Goal: Task Accomplishment & Management: Complete application form

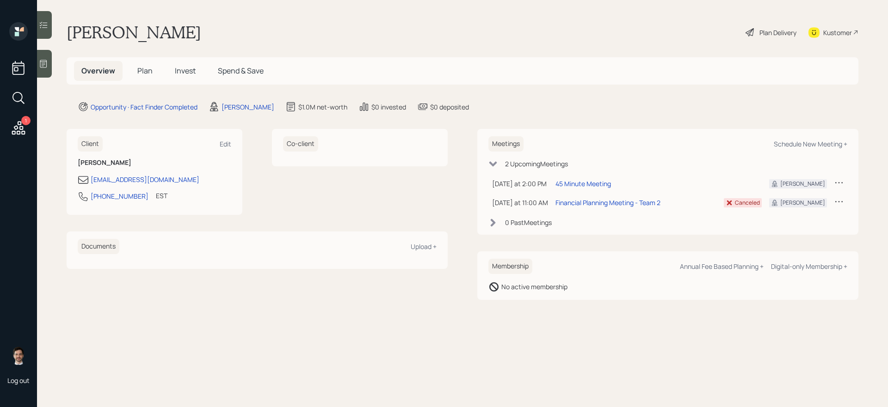
click at [149, 73] on span "Plan" at bounding box center [144, 71] width 15 height 10
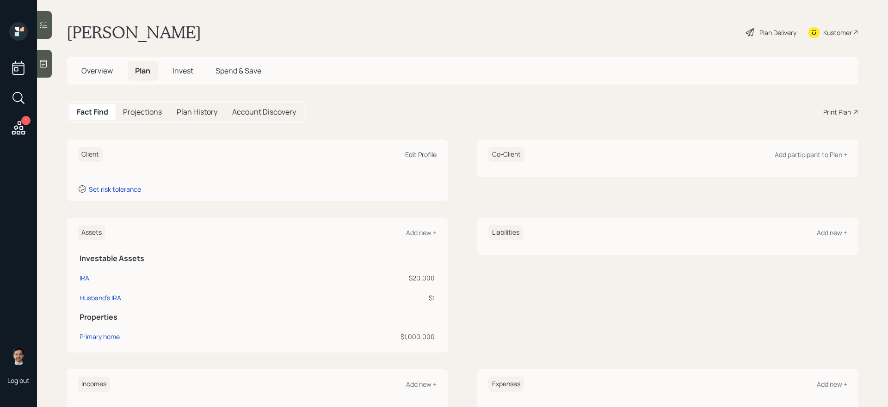
click at [428, 159] on div "Edit Profile" at bounding box center [420, 154] width 31 height 9
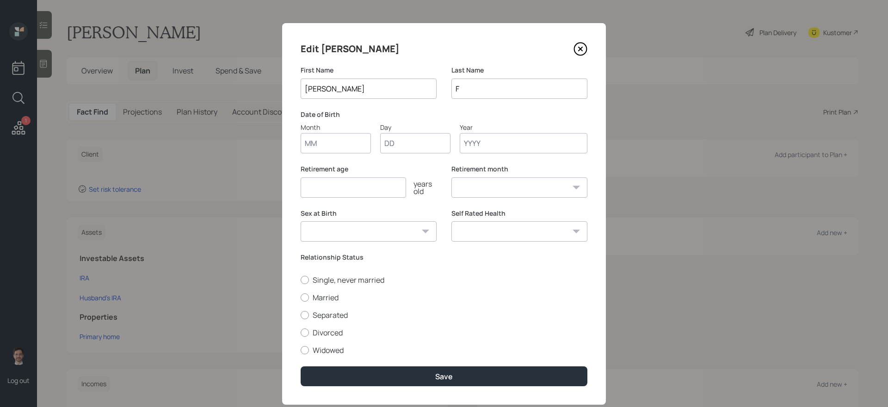
click at [494, 91] on input "F" at bounding box center [519, 89] width 136 height 20
type input "Taob"
click at [348, 148] on input "Month" at bounding box center [336, 143] width 70 height 20
type input "12"
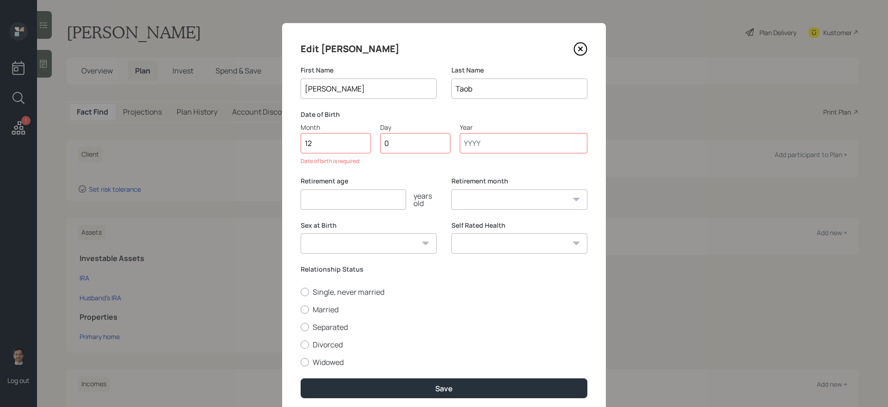
type input "02"
type input "1971"
select select "12"
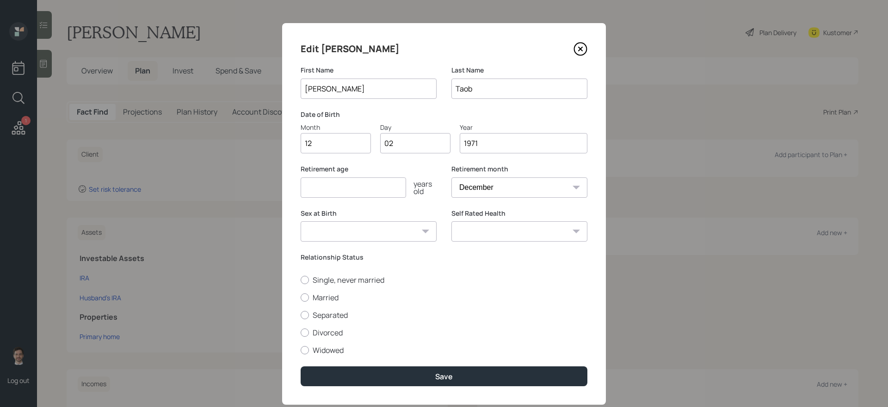
type input "1971"
click at [330, 185] on input "number" at bounding box center [353, 188] width 105 height 20
type input "50"
click at [343, 295] on label "Married" at bounding box center [444, 298] width 287 height 10
click at [301, 297] on input "Married" at bounding box center [300, 297] width 0 height 0
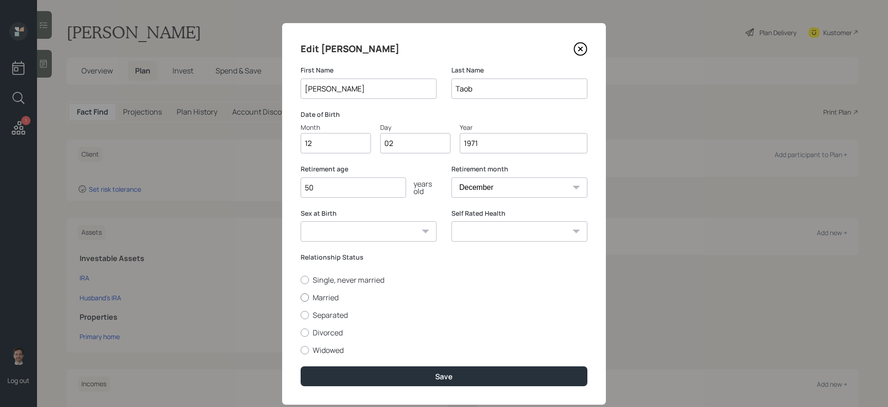
radio input "true"
click at [423, 234] on select "Male Female Other / Prefer not to say" at bounding box center [369, 231] width 136 height 20
select select "female"
click at [301, 221] on select "Male Female Other / Prefer not to say" at bounding box center [369, 231] width 136 height 20
click at [505, 229] on select "Excellent Very Good Good Fair Poor" at bounding box center [519, 231] width 136 height 20
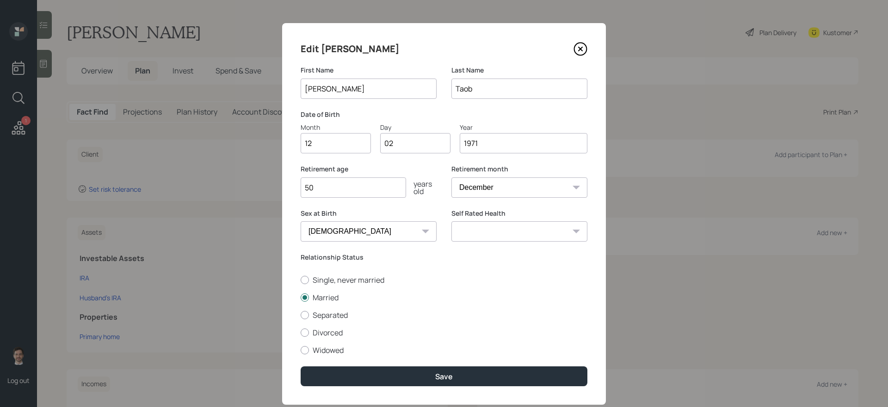
select select "fair"
click at [451, 221] on select "Excellent Very Good Good Fair Poor" at bounding box center [519, 231] width 136 height 20
click at [555, 233] on select "Excellent Very Good Good Fair Poor" at bounding box center [519, 231] width 136 height 20
click at [451, 221] on select "Excellent Very Good Good Fair Poor" at bounding box center [519, 231] width 136 height 20
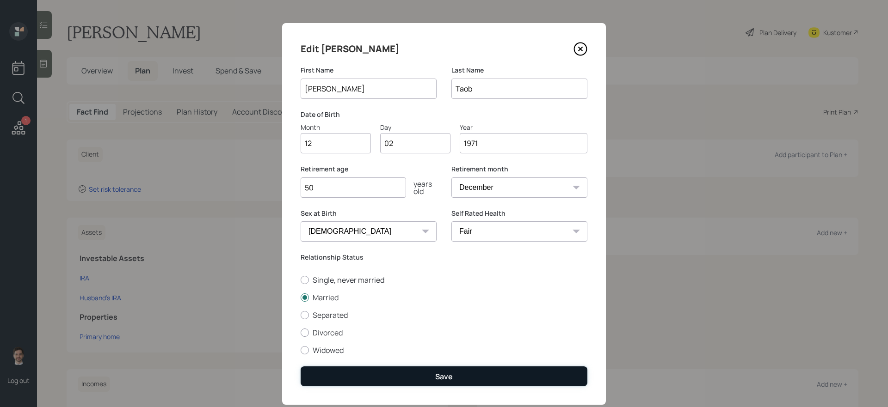
click at [455, 344] on button "Save" at bounding box center [444, 377] width 287 height 20
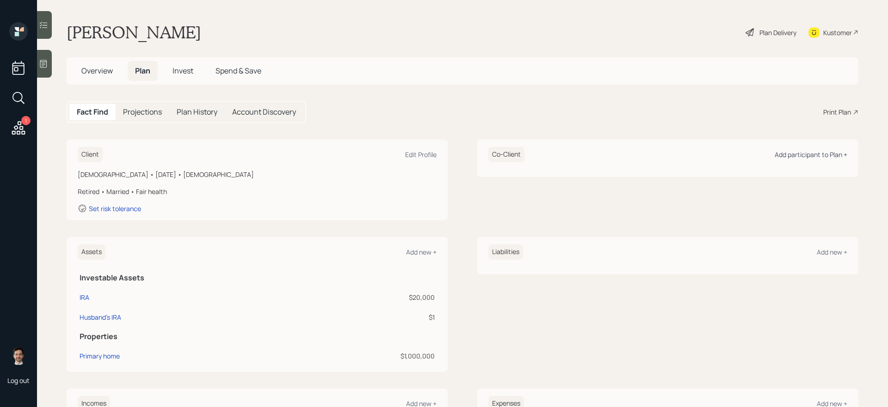
click at [679, 154] on div "Add participant to Plan +" at bounding box center [810, 154] width 73 height 9
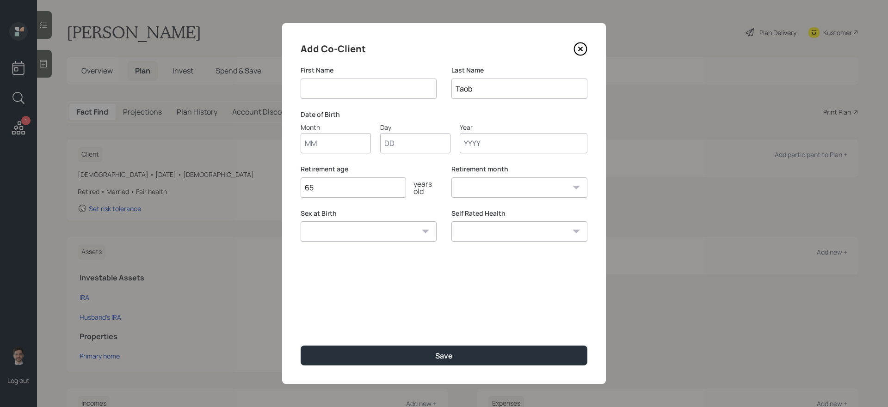
click at [380, 92] on input at bounding box center [369, 89] width 136 height 20
type input "Elias"
type input "11"
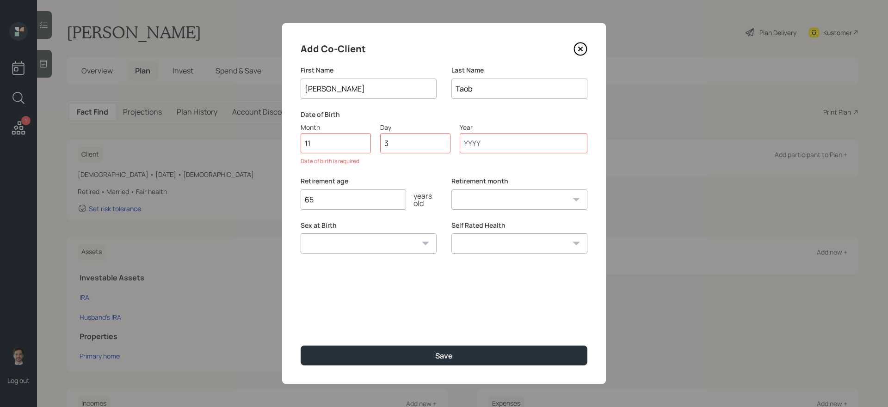
type input "30"
type input "1969"
select select "11"
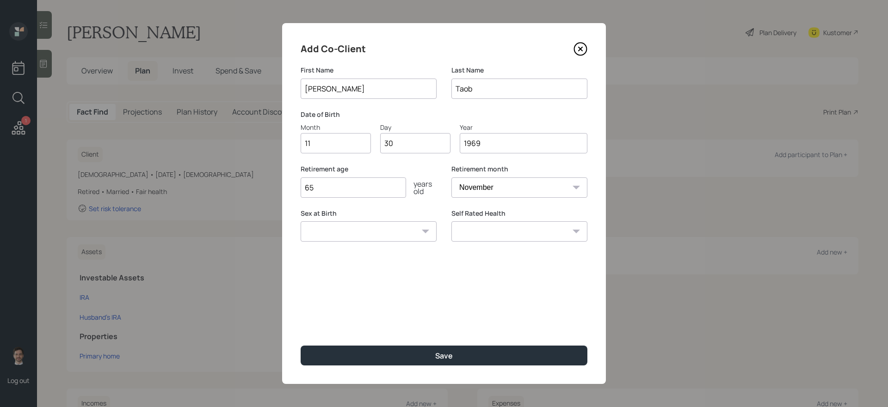
type input "1969"
click at [348, 194] on input "65" at bounding box center [353, 188] width 105 height 20
type input "67"
click at [387, 245] on div "Sex at Birth Male Female Other / Prefer not to say" at bounding box center [369, 231] width 136 height 44
click at [383, 228] on select "Male Female Other / Prefer not to say" at bounding box center [369, 231] width 136 height 20
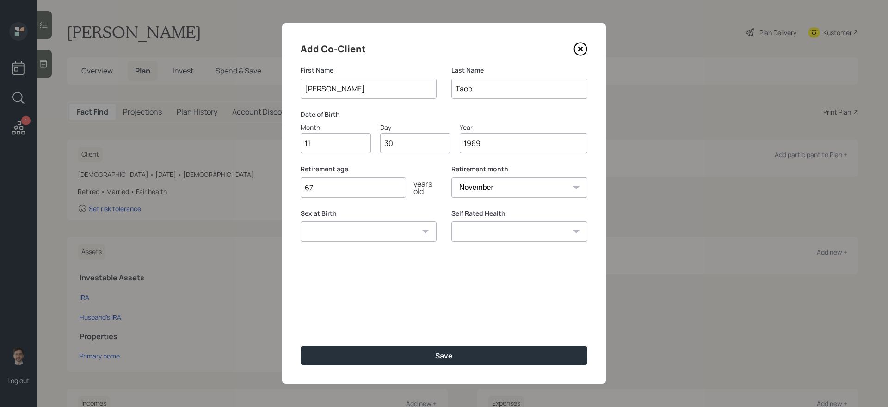
select select "male"
click at [301, 221] on select "Male Female Other / Prefer not to say" at bounding box center [369, 231] width 136 height 20
click at [536, 242] on select "Excellent Very Good Good Fair Poor" at bounding box center [519, 231] width 136 height 20
select select "good"
click at [451, 221] on select "Excellent Very Good Good Fair Poor" at bounding box center [519, 231] width 136 height 20
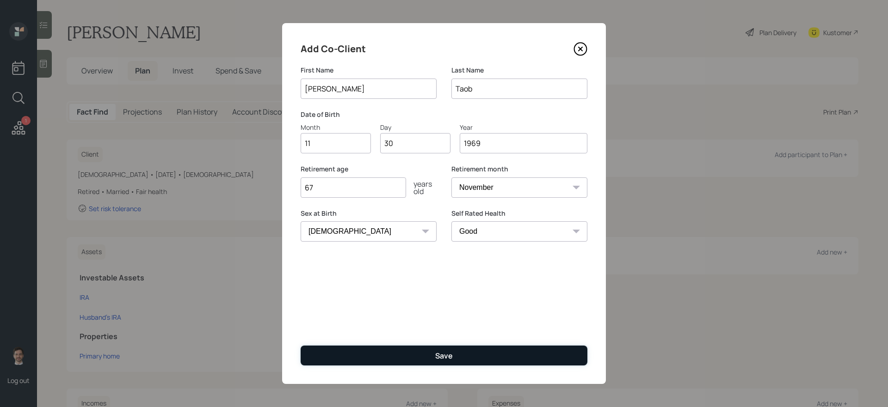
click at [474, 344] on button "Save" at bounding box center [444, 356] width 287 height 20
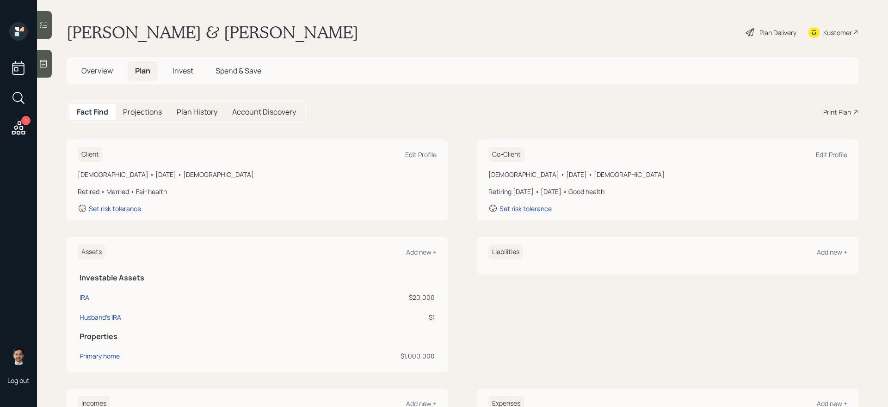
click at [679, 28] on div "Plan Delivery" at bounding box center [777, 33] width 37 height 10
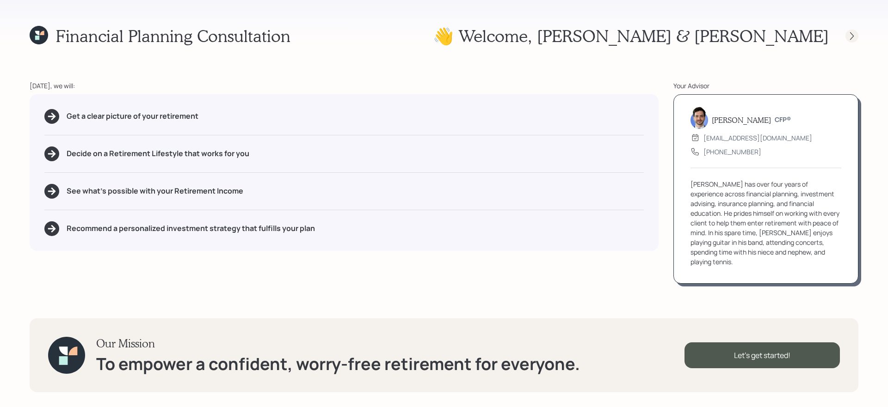
click at [679, 33] on icon at bounding box center [851, 35] width 9 height 9
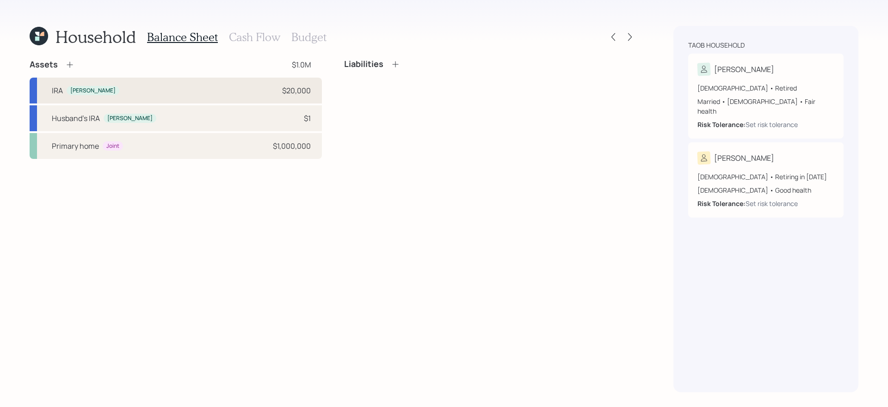
click at [236, 88] on div "IRA Rebecca $20,000" at bounding box center [176, 91] width 292 height 26
select select "ira"
select select "balanced"
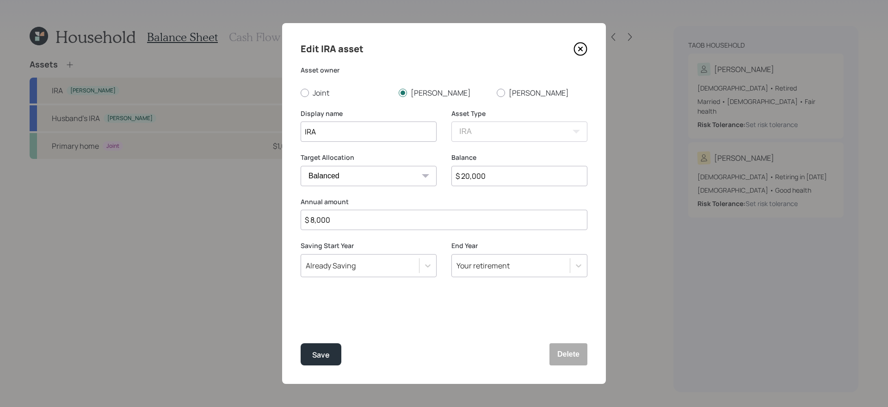
click at [580, 51] on icon at bounding box center [580, 49] width 14 height 14
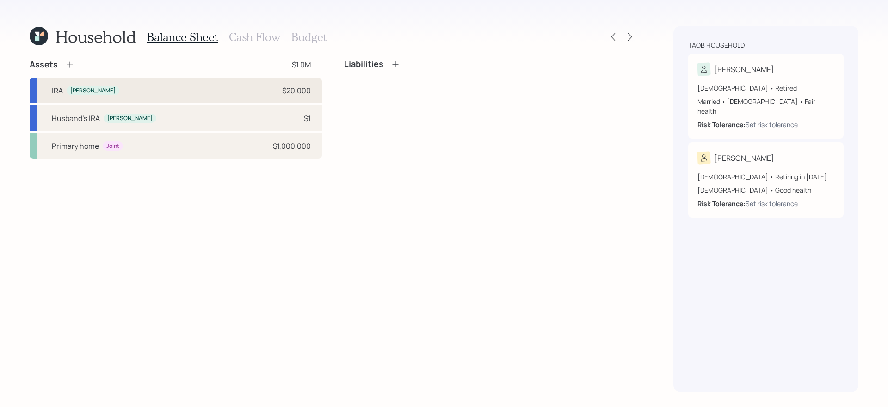
click at [244, 92] on div "IRA Rebecca $20,000" at bounding box center [176, 91] width 292 height 26
select select "ira"
select select "balanced"
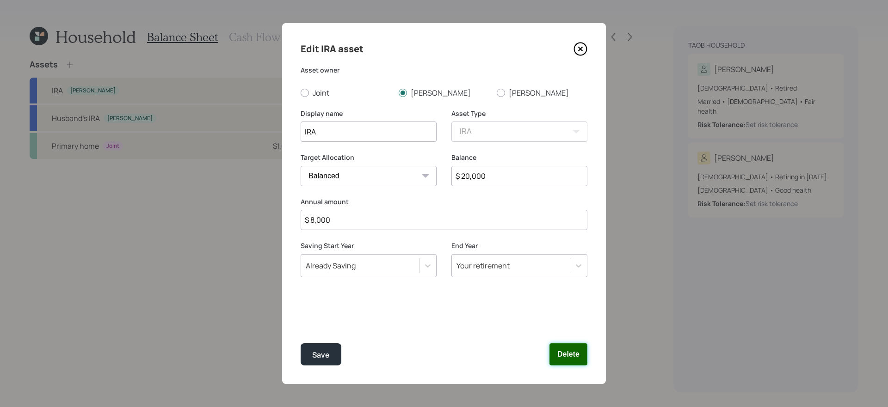
click at [559, 344] on button "Delete" at bounding box center [568, 355] width 38 height 22
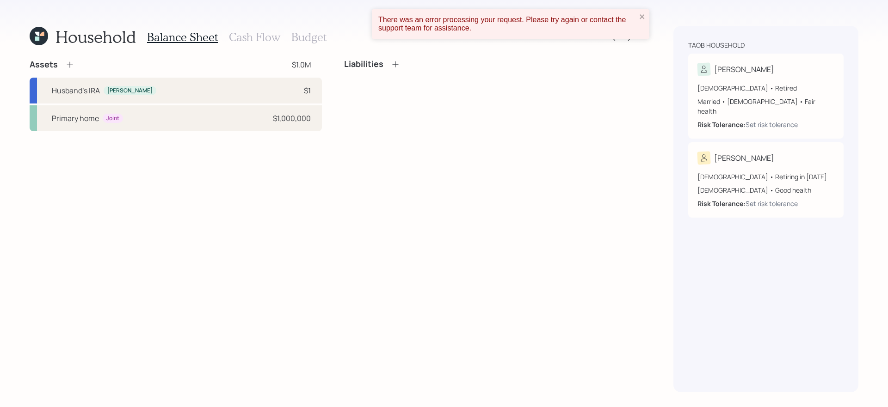
click at [68, 64] on icon at bounding box center [69, 64] width 9 height 9
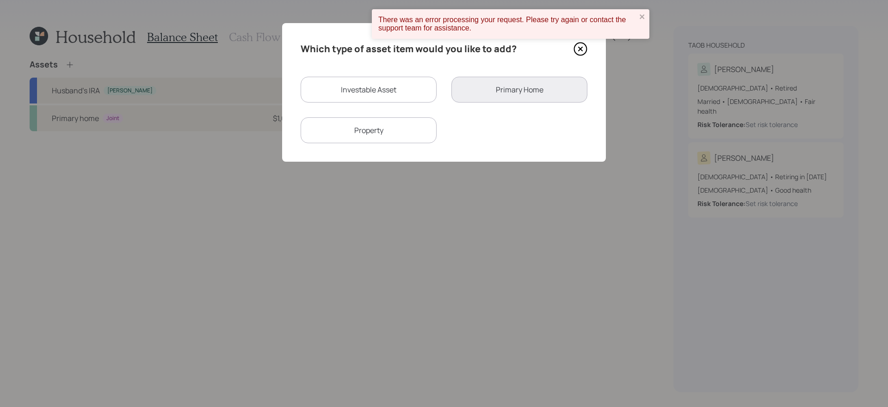
click at [330, 87] on div "Investable Asset" at bounding box center [369, 90] width 136 height 26
select select "taxable"
select select "balanced"
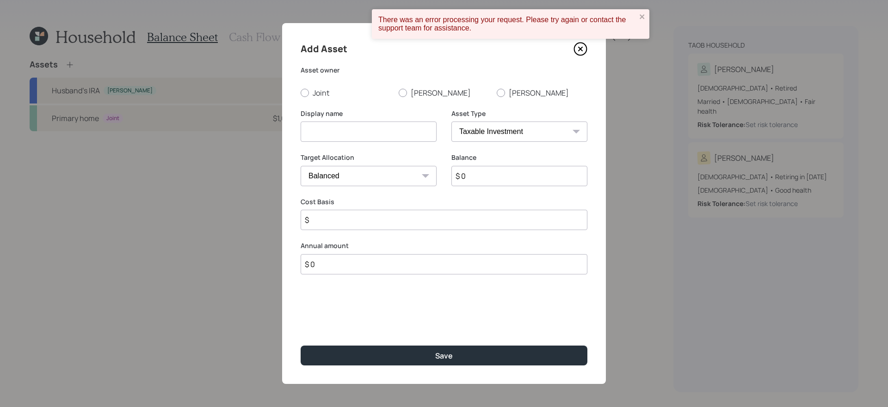
drag, startPoint x: 338, startPoint y: 130, endPoint x: 341, endPoint y: 122, distance: 9.2
click at [338, 130] on input at bounding box center [369, 132] width 136 height 20
type input "Spousal Roth IRA"
select select "roth_ira"
type input "$"
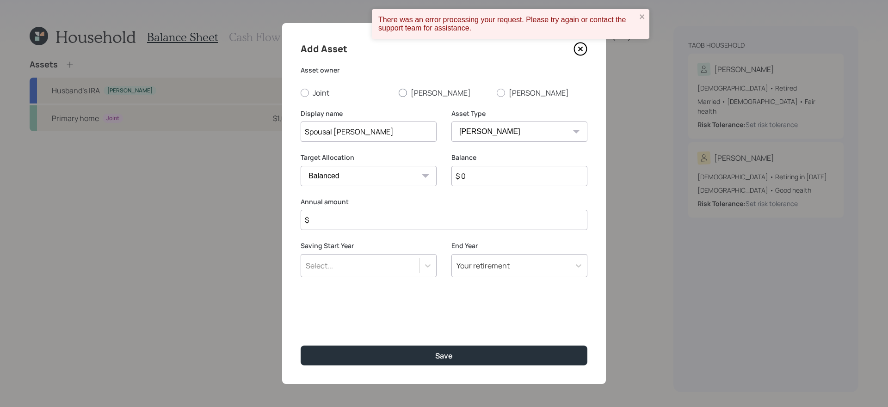
click at [405, 88] on label "Rebecca" at bounding box center [444, 93] width 91 height 10
click at [399, 92] on input "Rebecca" at bounding box center [398, 92] width 0 height 0
radio input "true"
click at [490, 186] on input "$ 0" at bounding box center [519, 176] width 136 height 20
type input "$ 20,000"
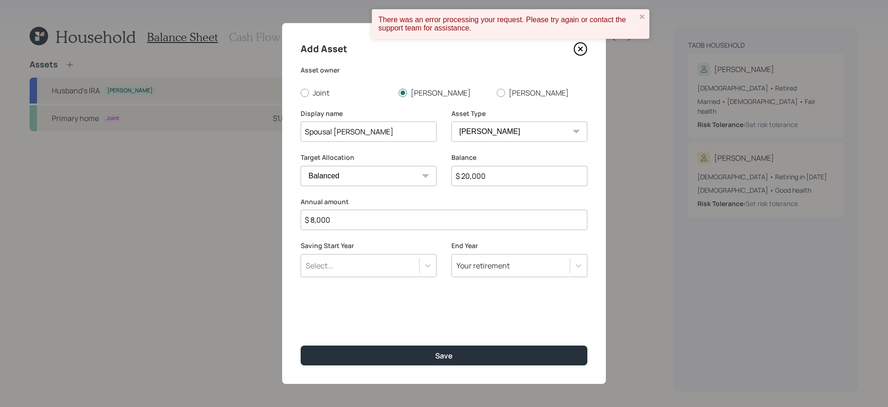
type input "$ 8,000"
type input "a"
click at [566, 277] on div "End Year Your retirement" at bounding box center [519, 264] width 136 height 47
click at [571, 273] on div at bounding box center [578, 266] width 17 height 17
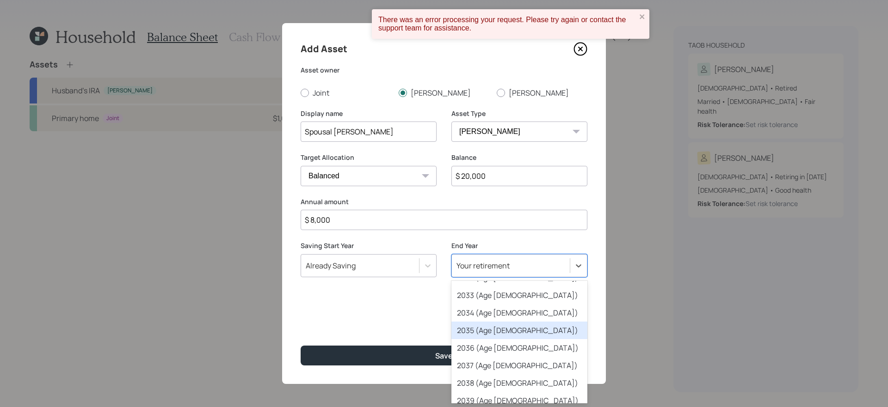
scroll to position [227, 0]
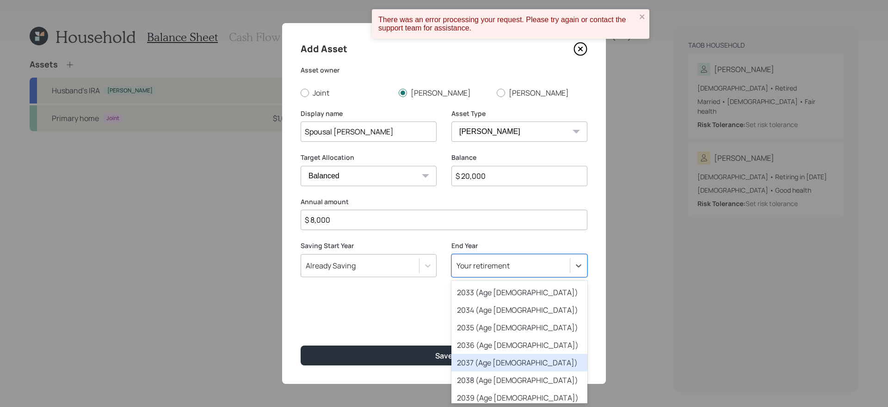
click at [505, 344] on div "2037 (Age 66)" at bounding box center [519, 363] width 136 height 18
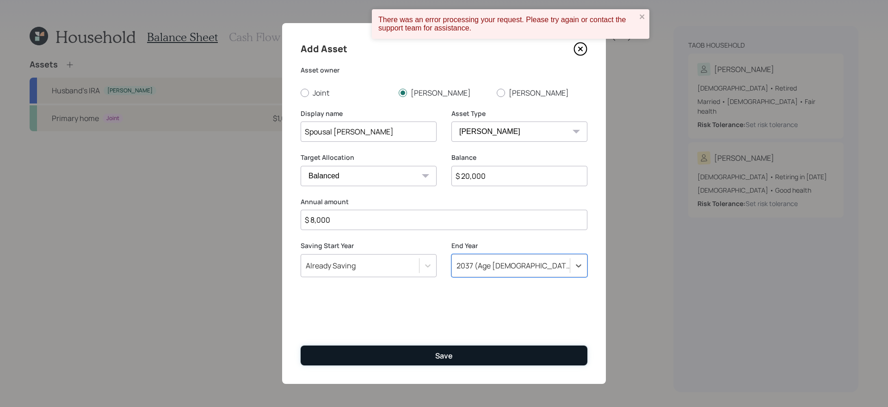
click at [470, 344] on button "Save" at bounding box center [444, 356] width 287 height 20
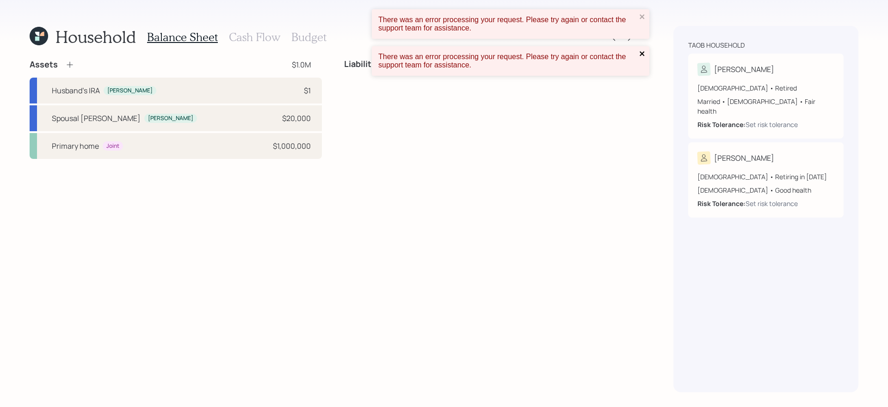
click at [640, 53] on icon "close" at bounding box center [642, 53] width 6 height 7
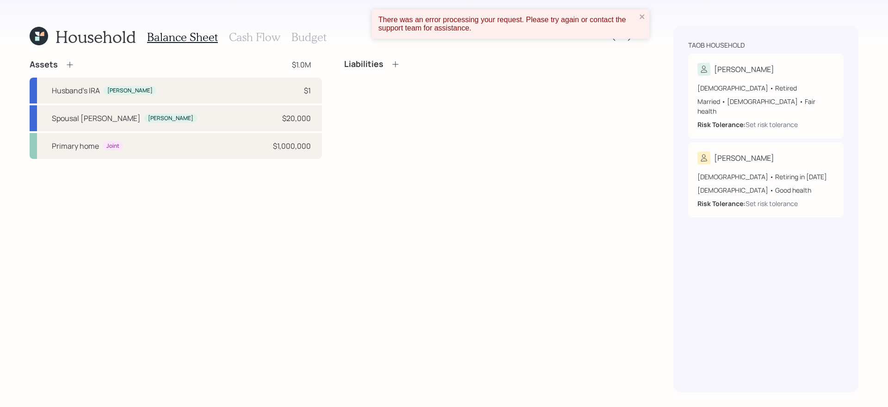
click at [641, 23] on div "There was an error processing your request. Please try again or contact the sup…" at bounding box center [510, 24] width 277 height 30
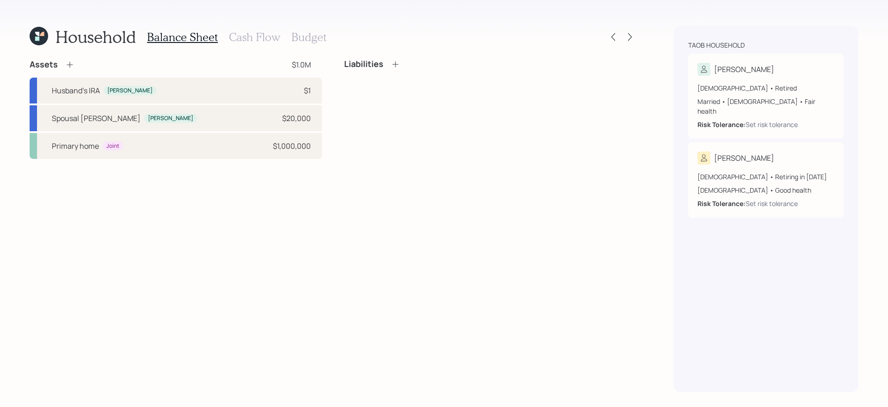
click at [481, 159] on div "Liabilities" at bounding box center [490, 109] width 292 height 100
click at [171, 89] on div "Husband's IRA Rebecca $1" at bounding box center [176, 91] width 292 height 26
select select "ira"
select select "balanced"
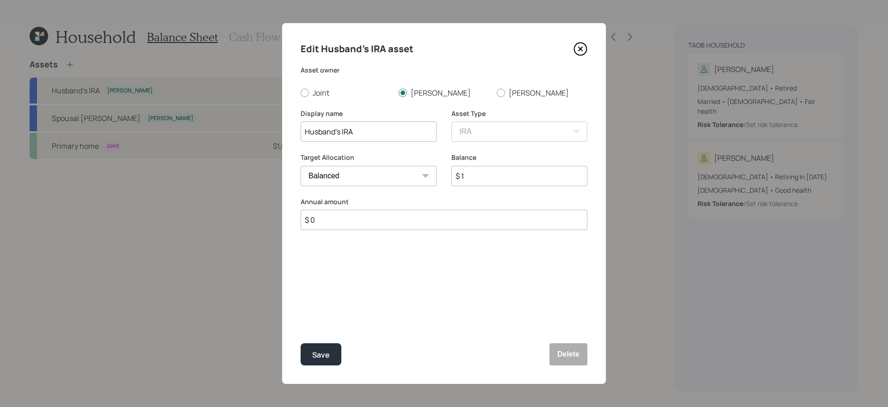
click at [578, 54] on icon at bounding box center [580, 49] width 14 height 14
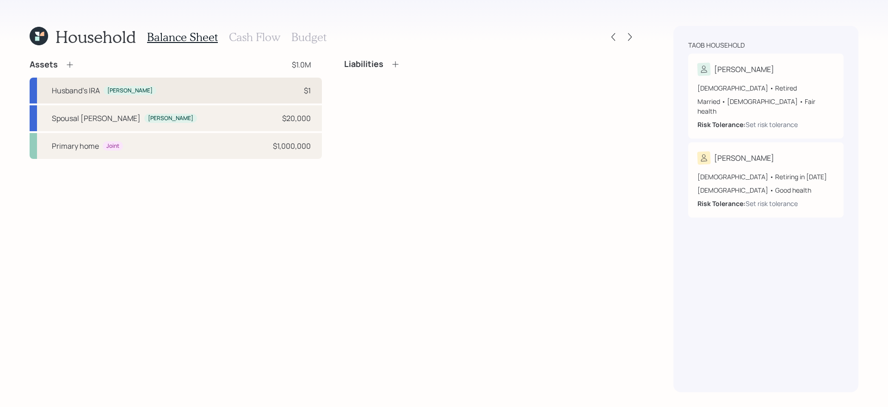
click at [236, 95] on div "Husband's IRA Rebecca $1" at bounding box center [176, 91] width 292 height 26
select select "ira"
select select "balanced"
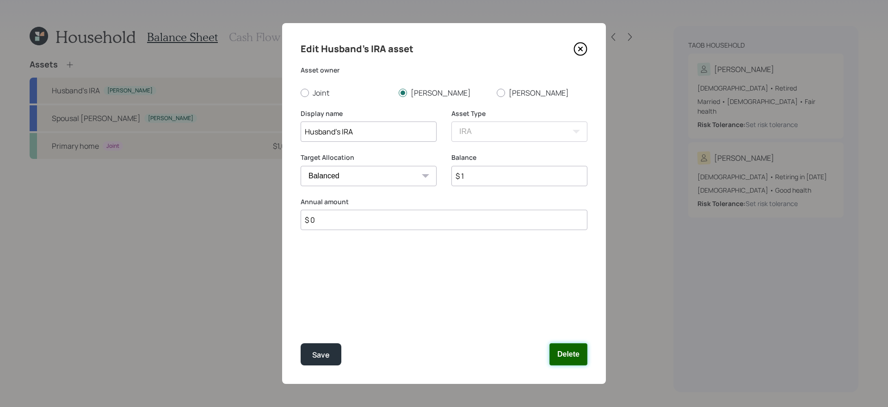
click at [569, 344] on button "Delete" at bounding box center [568, 355] width 38 height 22
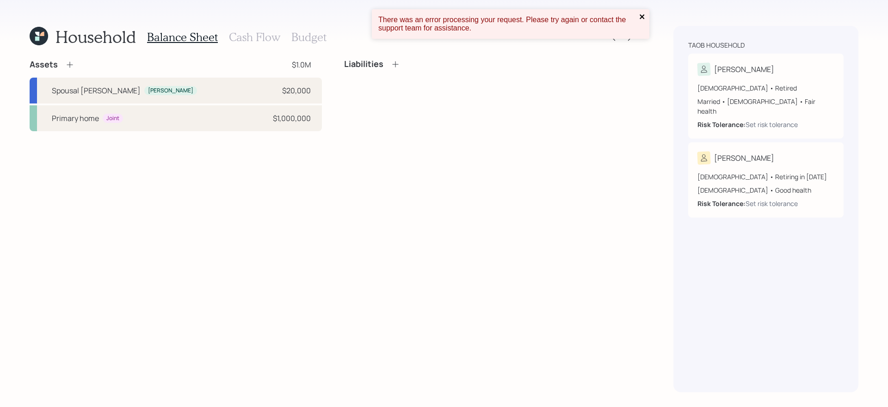
click at [642, 19] on icon "close" at bounding box center [642, 16] width 6 height 7
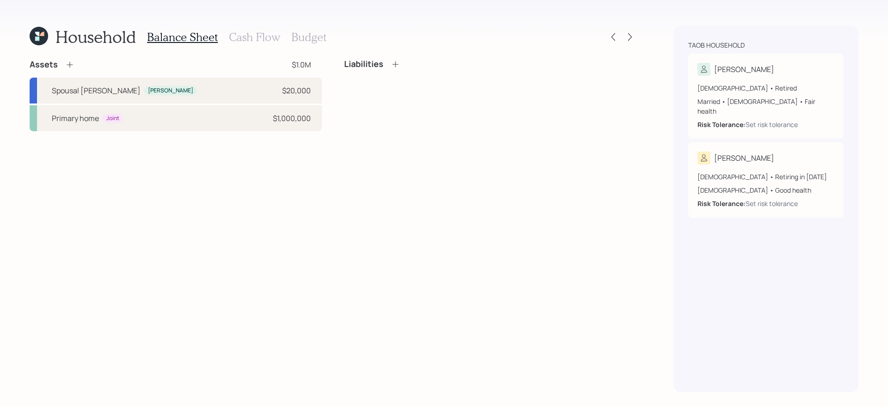
click at [72, 67] on icon at bounding box center [69, 64] width 9 height 9
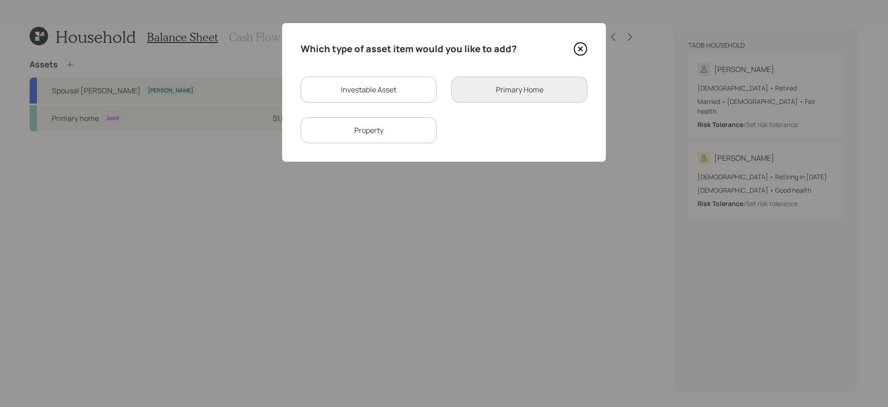
click at [415, 90] on div "Investable Asset" at bounding box center [369, 90] width 136 height 26
select select "taxable"
select select "balanced"
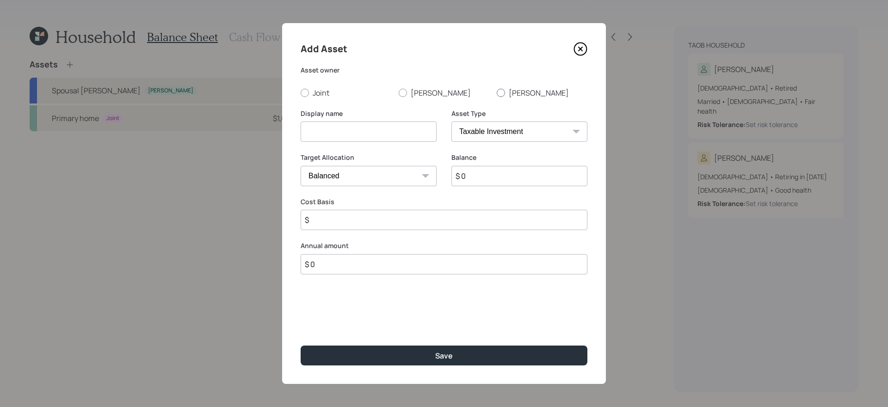
click at [516, 93] on label "Elias" at bounding box center [542, 93] width 91 height 10
click at [497, 93] on input "Elias" at bounding box center [496, 92] width 0 height 0
radio input "true"
click at [373, 138] on input at bounding box center [369, 132] width 136 height 20
type input "Elias' Roth IRA"
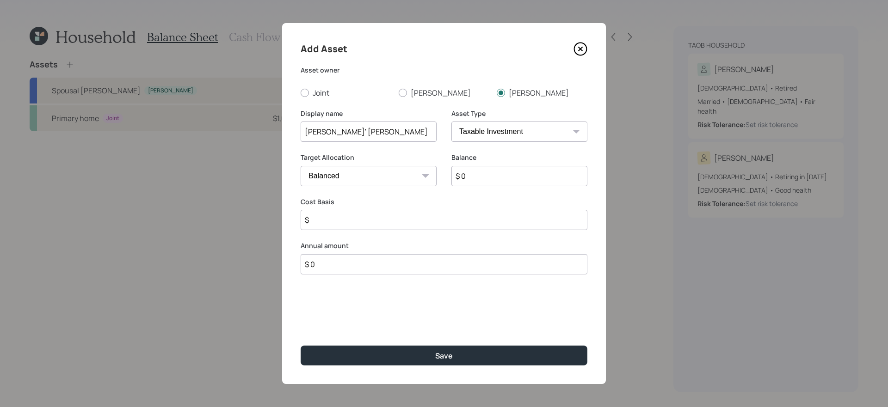
select select "roth_ira"
type input "$"
type input "$ 26,000"
type input "$ 8,000"
type input "a"
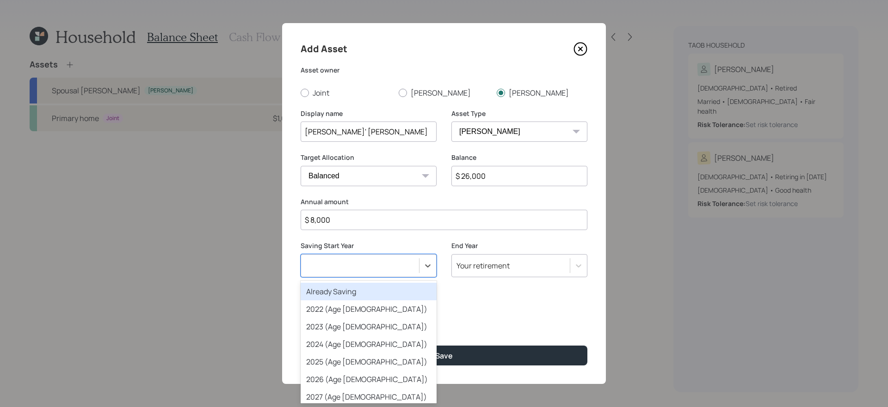
click at [301, 344] on button "Save" at bounding box center [444, 356] width 287 height 20
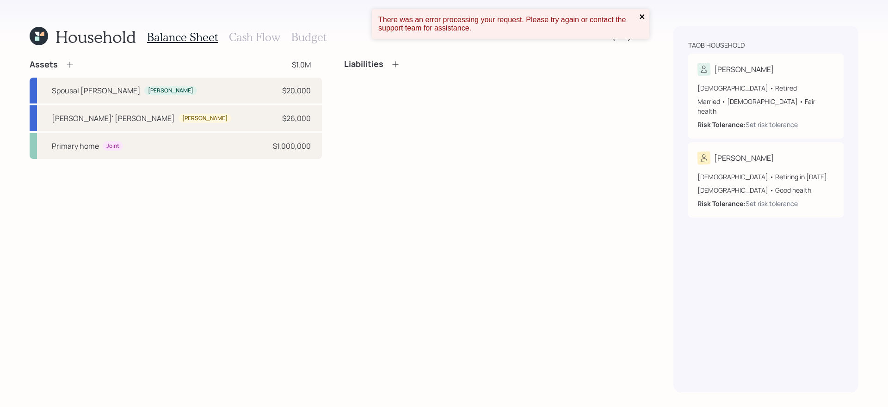
click at [644, 16] on icon "close" at bounding box center [642, 16] width 6 height 7
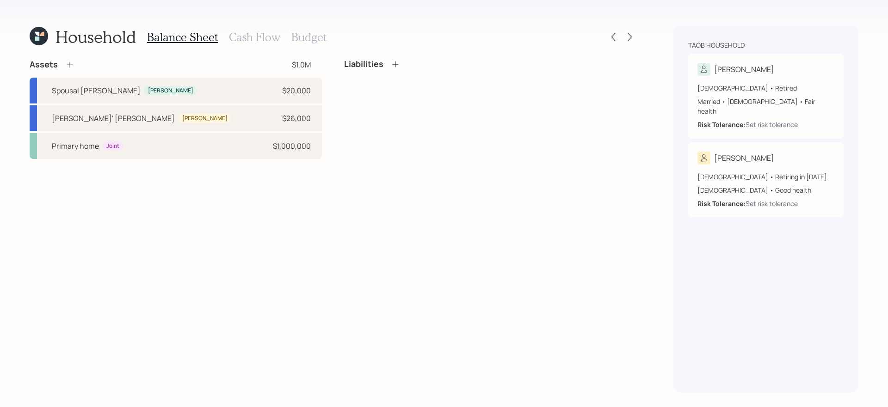
click at [70, 67] on icon at bounding box center [69, 64] width 9 height 9
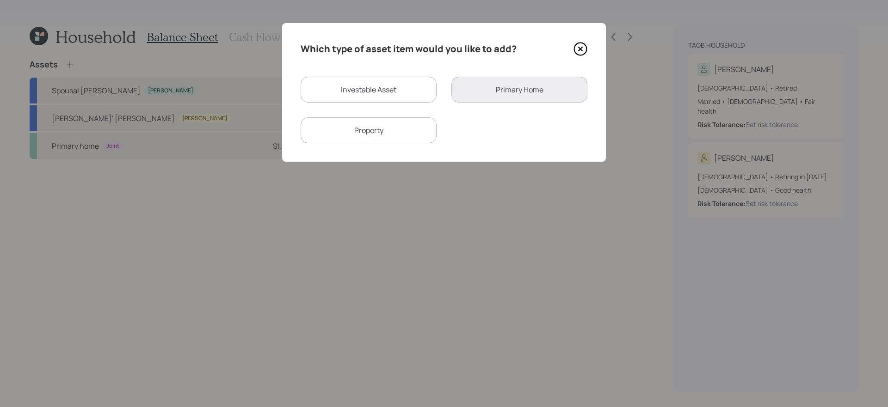
click at [581, 54] on icon at bounding box center [580, 49] width 14 height 14
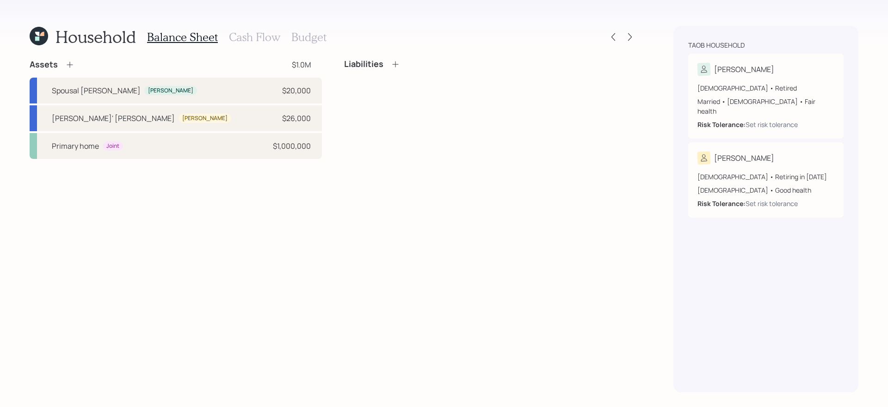
click at [71, 68] on icon at bounding box center [69, 64] width 9 height 9
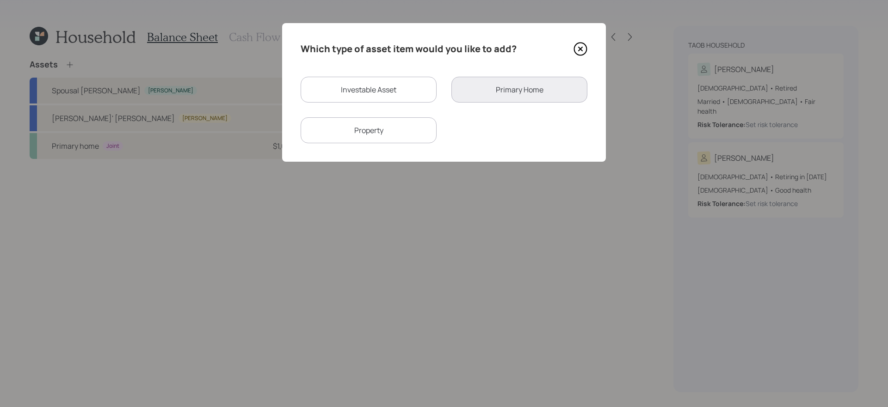
click at [581, 49] on icon at bounding box center [580, 49] width 14 height 14
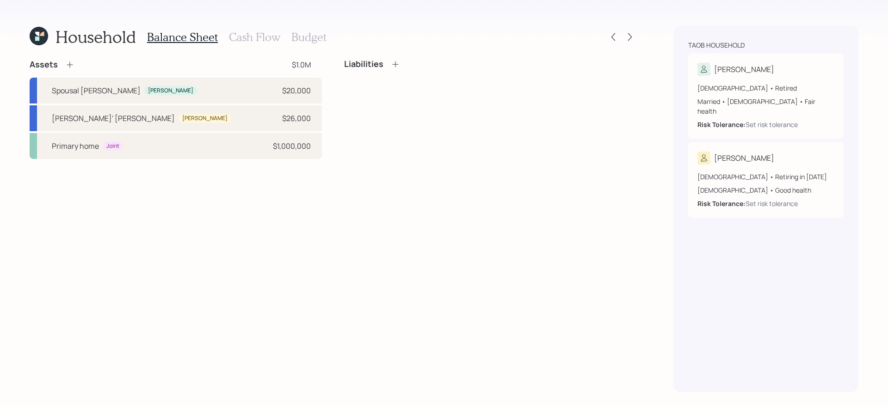
click at [68, 198] on div "Assets $1.0M Spousal Roth IRA Rebecca $20,000 Elias' Roth IRA Elias $26,000 Pri…" at bounding box center [333, 225] width 607 height 333
click at [72, 62] on icon at bounding box center [69, 64] width 9 height 9
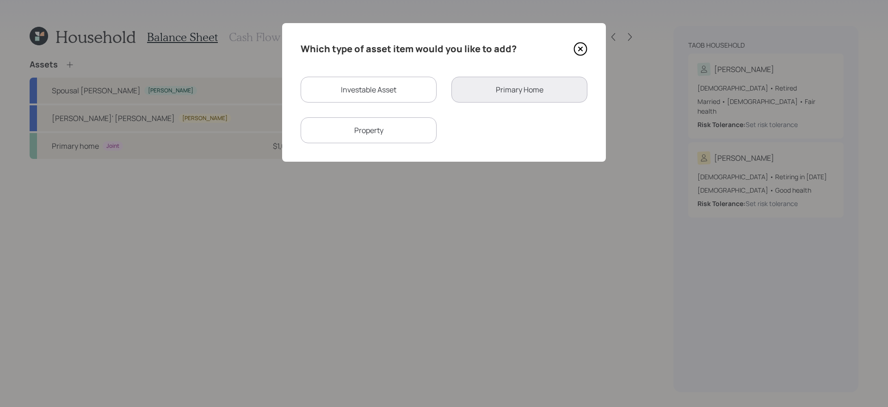
click at [359, 91] on div "Investable Asset" at bounding box center [369, 90] width 136 height 26
select select "taxable"
select select "balanced"
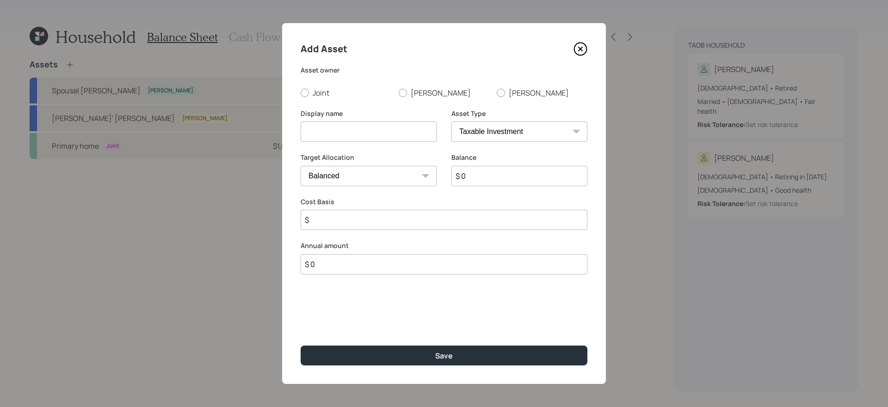
click at [366, 131] on input at bounding box center [369, 132] width 136 height 20
type input "2"
type input "Checking and Savings"
select select "emergency_fund"
type input "$ 20,000"
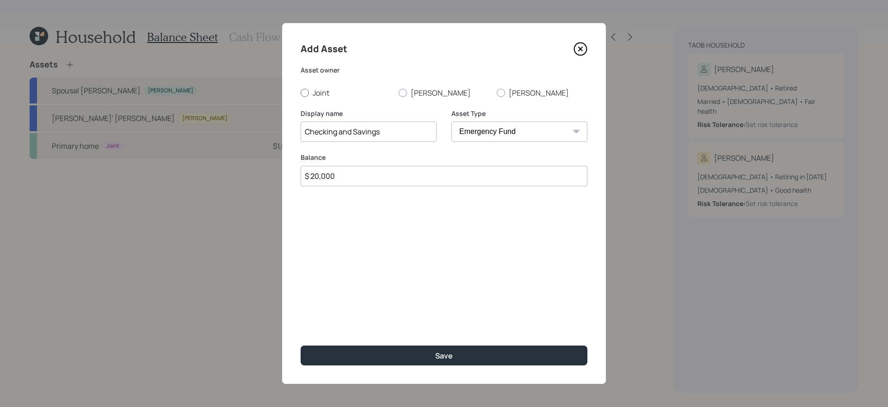
click at [326, 90] on label "Joint" at bounding box center [346, 93] width 91 height 10
click at [301, 92] on input "Joint" at bounding box center [300, 92] width 0 height 0
radio input "true"
click at [429, 344] on div "Add Asset Asset owner Joint Rebecca Elias Display name Checking and Savings Ass…" at bounding box center [444, 203] width 324 height 361
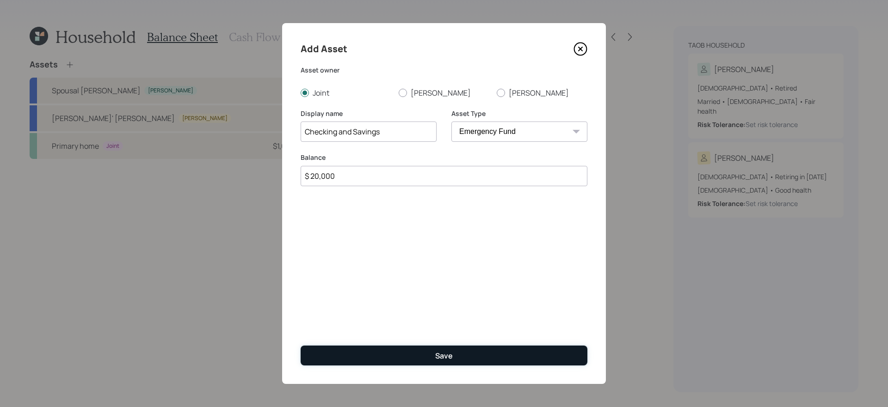
click at [431, 344] on button "Save" at bounding box center [444, 356] width 287 height 20
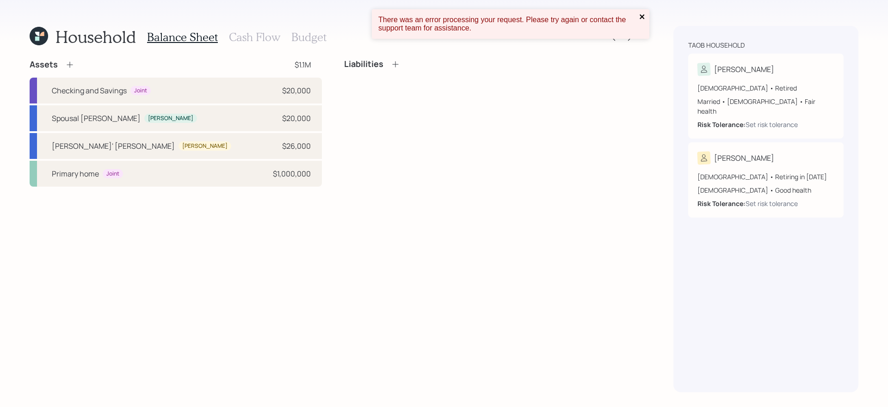
click at [640, 16] on icon "close" at bounding box center [642, 16] width 6 height 7
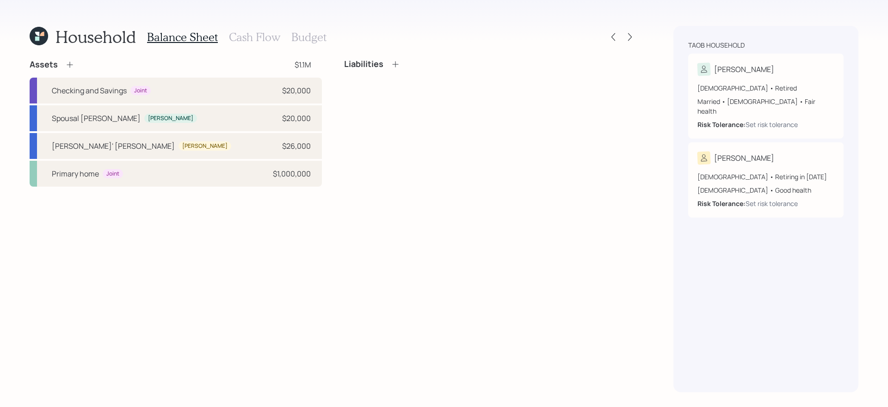
click at [232, 271] on div "Assets $1.1M Checking and Savings Joint $20,000 Spousal Roth IRA Rebecca $20,00…" at bounding box center [333, 225] width 607 height 333
click at [237, 202] on div "Assets $1.1M Checking and Savings Joint $20,000 Spousal Roth IRA Rebecca $20,00…" at bounding box center [333, 225] width 607 height 333
click at [321, 225] on div "Assets $1.1M Checking and Savings Joint $20,000 Spousal Roth IRA Rebecca $20,00…" at bounding box center [333, 225] width 607 height 333
click at [71, 66] on icon at bounding box center [69, 64] width 9 height 9
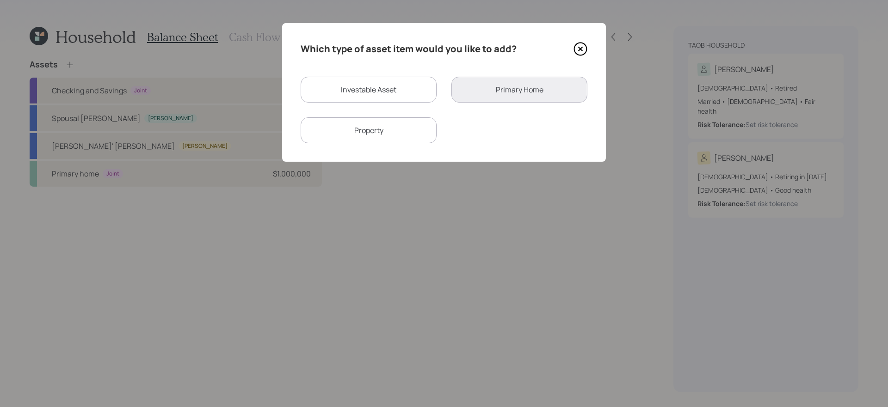
click at [400, 84] on div "Investable Asset" at bounding box center [369, 90] width 136 height 26
select select "taxable"
select select "balanced"
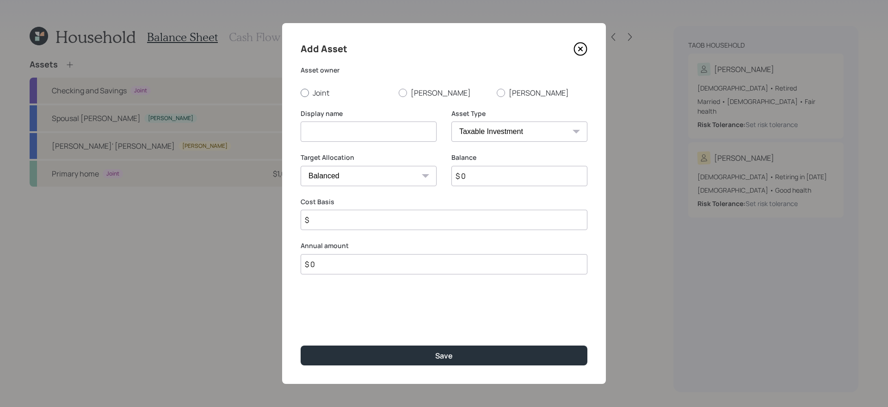
click at [328, 92] on label "Joint" at bounding box center [346, 93] width 91 height 10
click at [301, 92] on input "Joint" at bounding box center [300, 92] width 0 height 0
radio input "true"
click at [339, 124] on input at bounding box center [369, 132] width 136 height 20
type input "Brokerage Account"
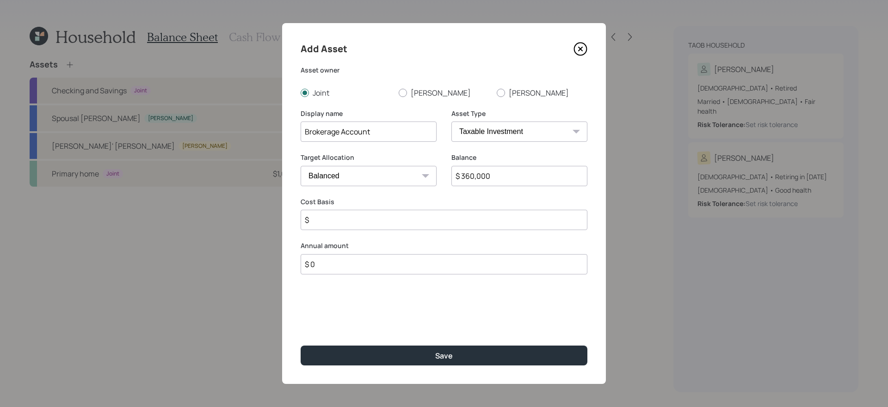
type input "$ 360,000"
type input "$ 300,000"
click at [381, 137] on input "Brokerage Account" at bounding box center [369, 132] width 136 height 20
click at [341, 132] on input "Brokerage Account" at bounding box center [369, 132] width 136 height 20
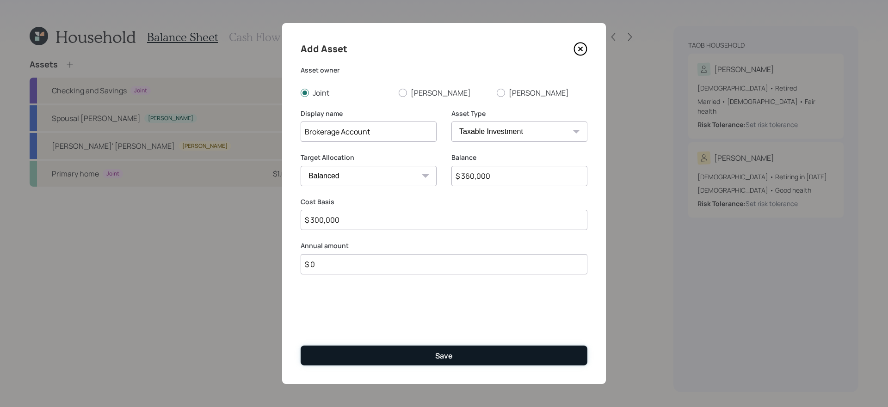
click at [413, 344] on button "Save" at bounding box center [444, 356] width 287 height 20
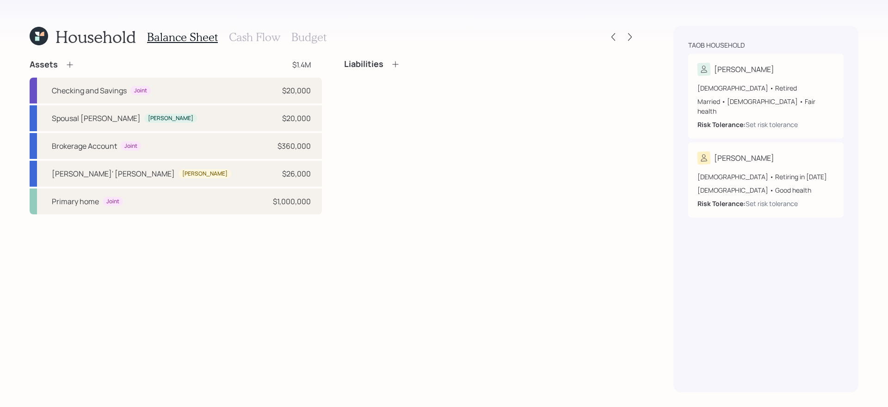
click at [335, 271] on div "Assets $1.4M Checking and Savings Joint $20,000 Spousal Roth IRA Rebecca $20,00…" at bounding box center [333, 225] width 607 height 333
click at [187, 205] on div "Primary home Joint $1,000,000" at bounding box center [176, 202] width 292 height 26
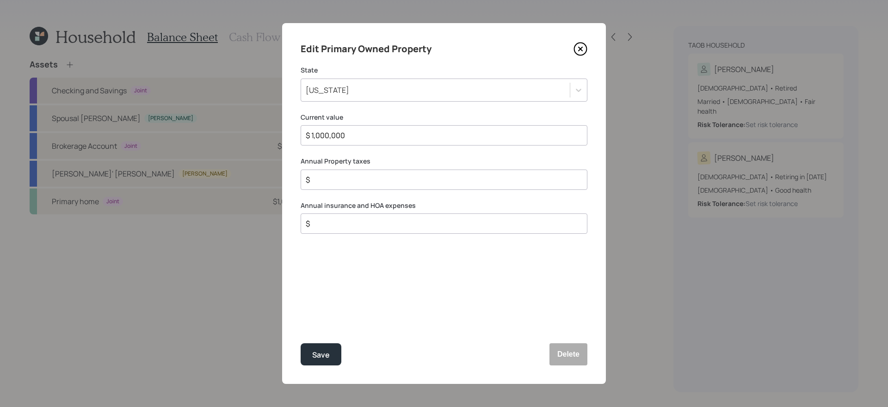
click at [419, 185] on div "$" at bounding box center [444, 180] width 287 height 20
click at [417, 183] on input "$" at bounding box center [440, 179] width 271 height 11
type input "$ 7,000"
type input "$ 1,500"
click at [301, 344] on button "Save" at bounding box center [321, 355] width 41 height 22
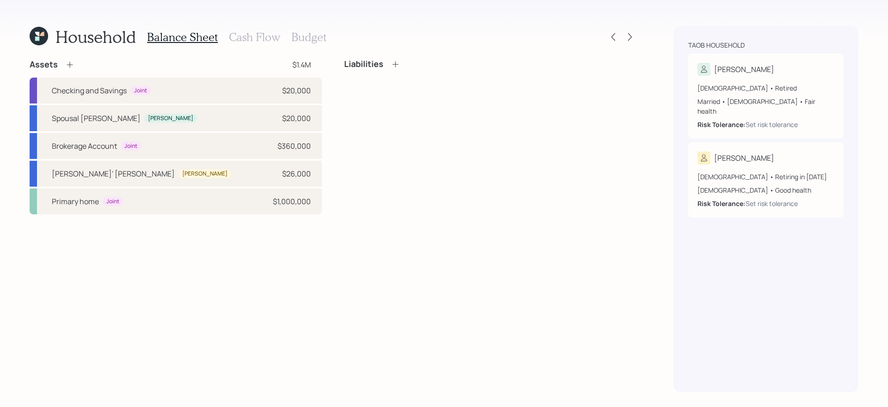
click at [397, 62] on icon at bounding box center [395, 64] width 9 height 9
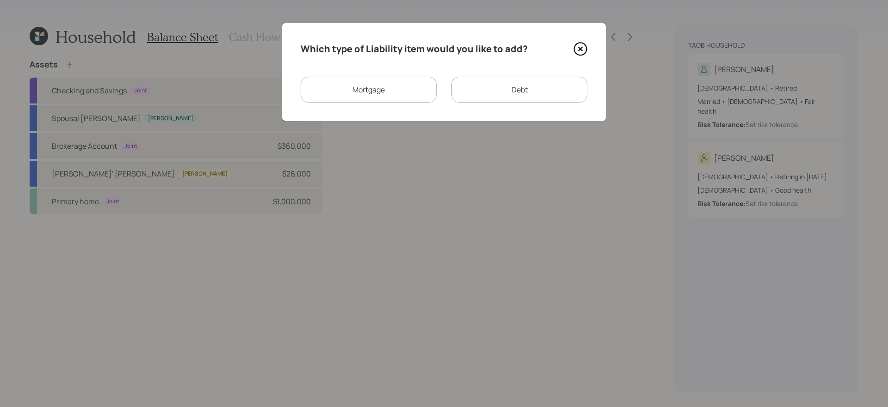
click at [582, 49] on icon at bounding box center [580, 49] width 14 height 14
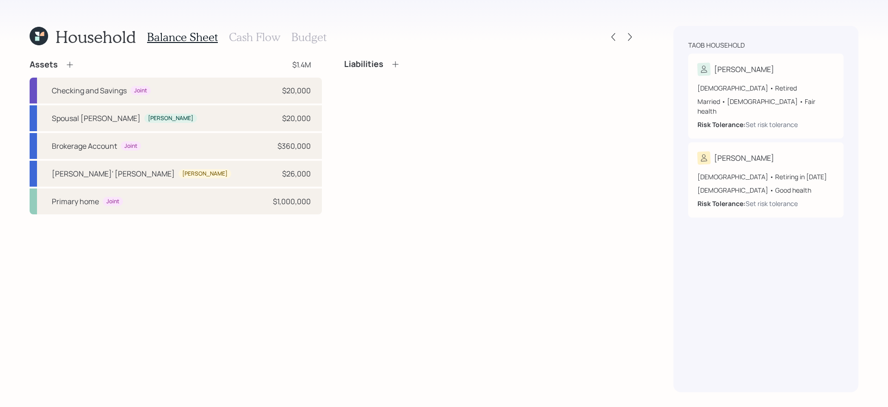
click at [243, 37] on h3 "Cash Flow" at bounding box center [254, 37] width 51 height 13
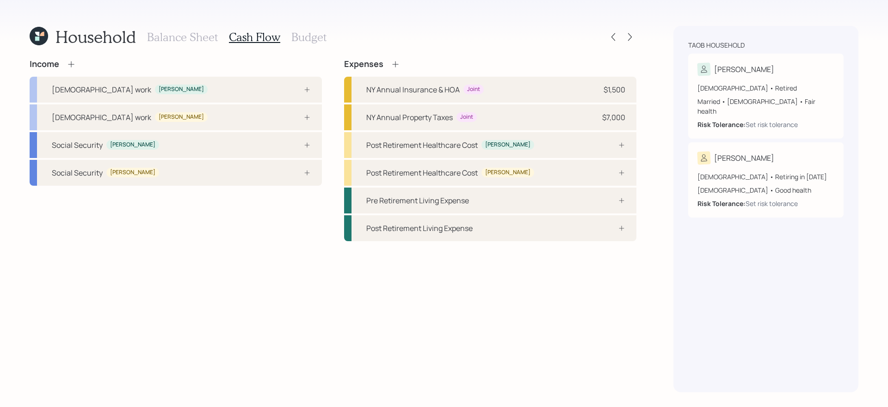
click at [263, 303] on div "Income Full-time work Rebecca Full-time work Elias Social Security Rebecca Soci…" at bounding box center [333, 225] width 607 height 333
click at [228, 278] on div "Income Full-time work Rebecca Full-time work Elias Social Security Rebecca Soci…" at bounding box center [333, 225] width 607 height 333
click at [72, 67] on icon at bounding box center [71, 64] width 9 height 9
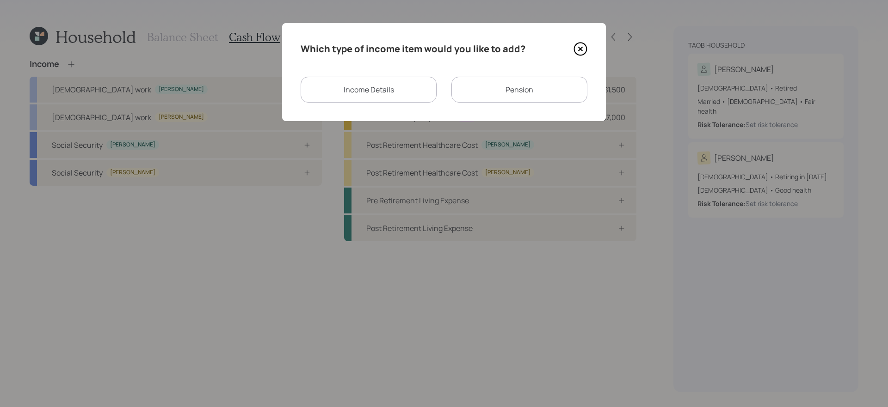
click at [360, 97] on div "Income Details" at bounding box center [369, 90] width 136 height 26
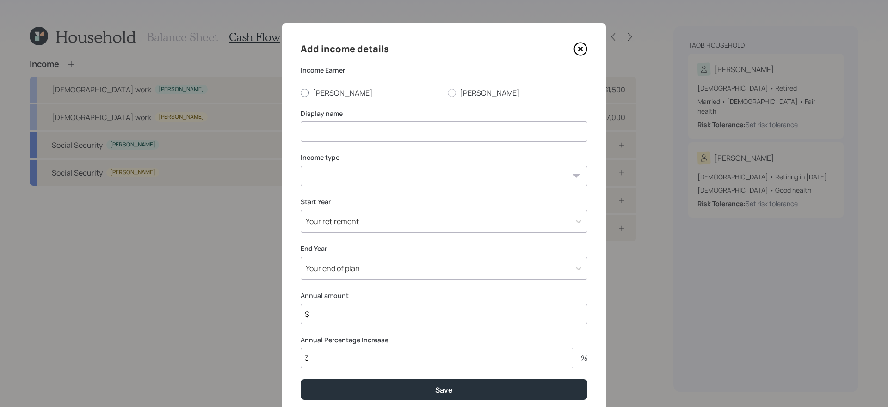
click at [318, 96] on label "Rebecca" at bounding box center [371, 93] width 140 height 10
click at [301, 93] on input "Rebecca" at bounding box center [300, 92] width 0 height 0
radio input "true"
click at [364, 134] on input at bounding box center [444, 132] width 287 height 20
type input "SSDI"
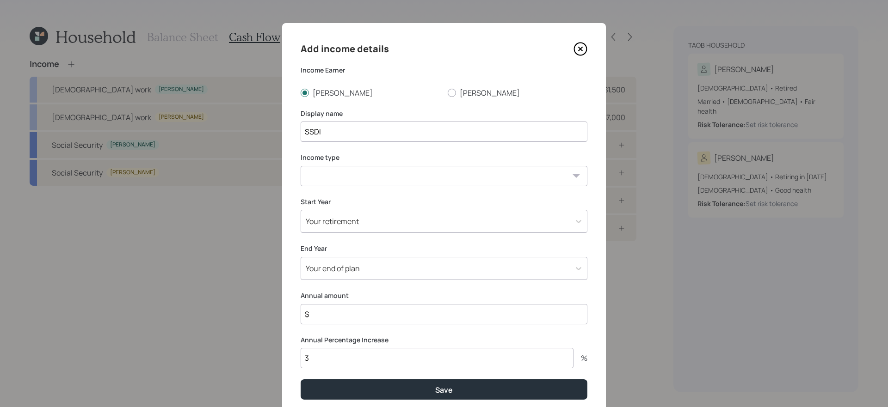
select select "other"
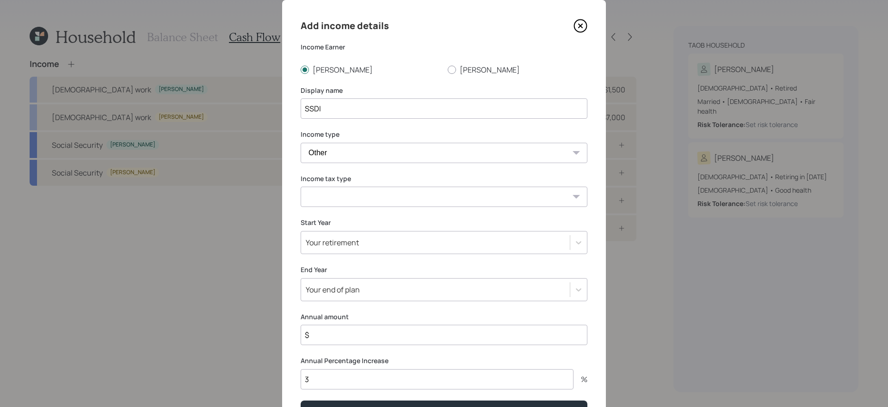
scroll to position [25, 0]
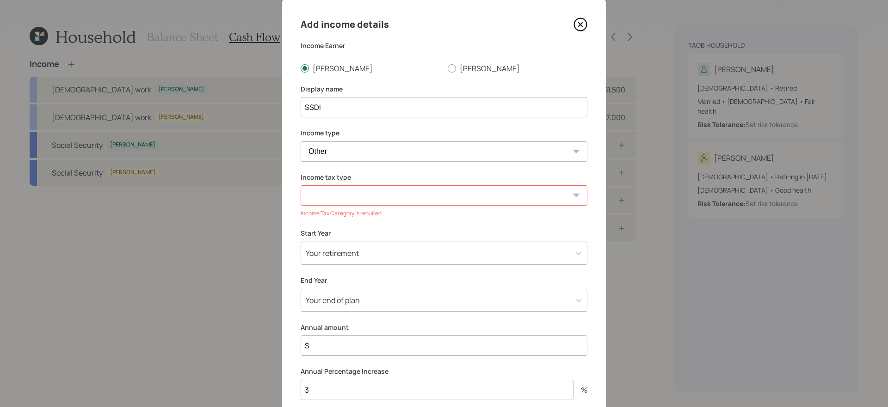
click at [341, 201] on select "Tax-free Earned Self Employment Alimony Royalties Pension / Annuity Interest Di…" at bounding box center [444, 195] width 287 height 20
select select "tax_free"
click at [301, 185] on select "Tax-free Earned Self Employment Alimony Royalties Pension / Annuity Interest Di…" at bounding box center [444, 195] width 287 height 20
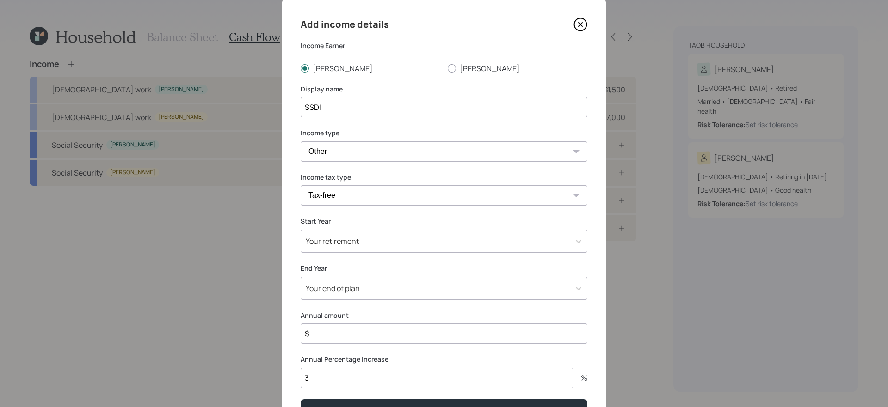
click at [330, 338] on input "$" at bounding box center [444, 334] width 287 height 20
type input "$ 17,100"
click at [399, 250] on div "Your retirement" at bounding box center [444, 241] width 287 height 23
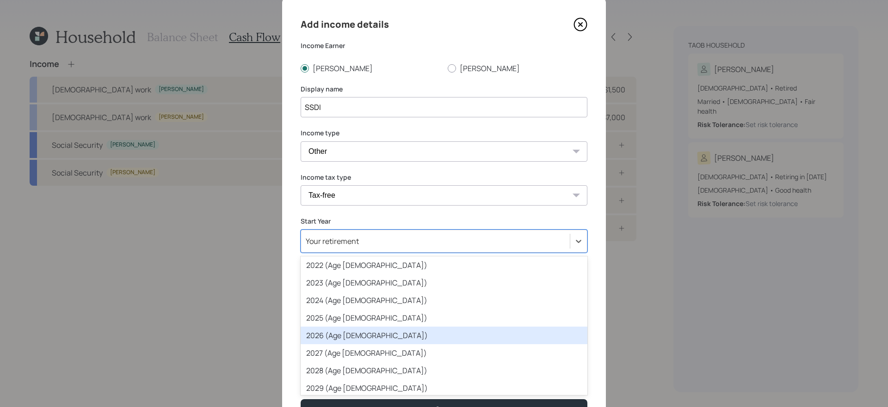
scroll to position [18, 0]
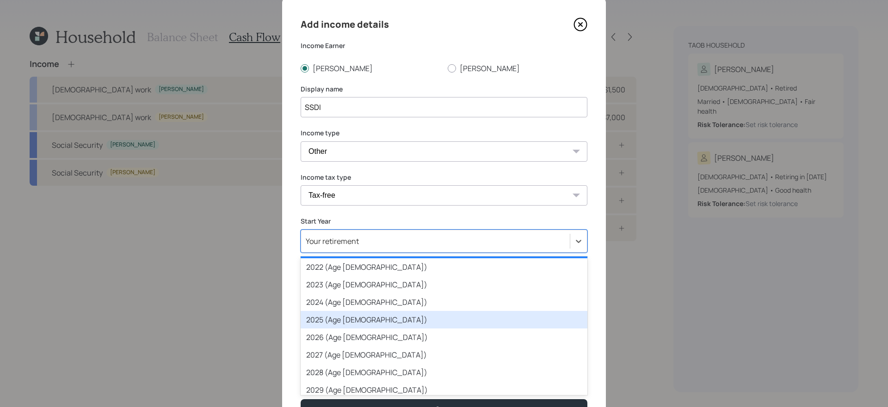
click at [368, 323] on div "2025 (Age 54)" at bounding box center [444, 320] width 287 height 18
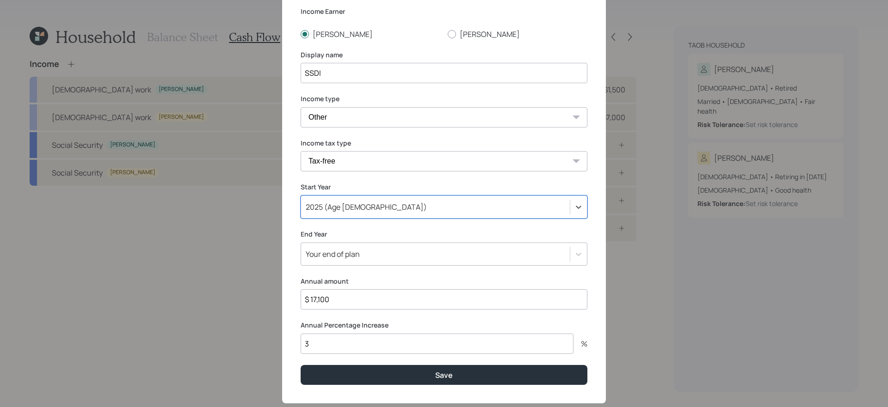
scroll to position [79, 0]
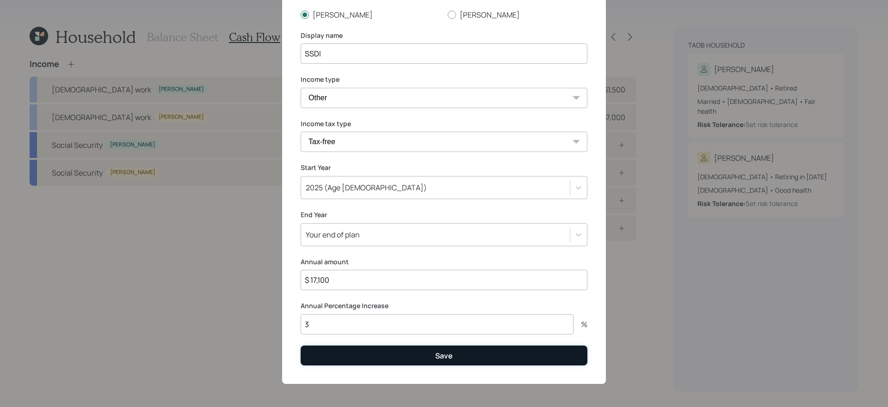
click at [371, 344] on button "Save" at bounding box center [444, 356] width 287 height 20
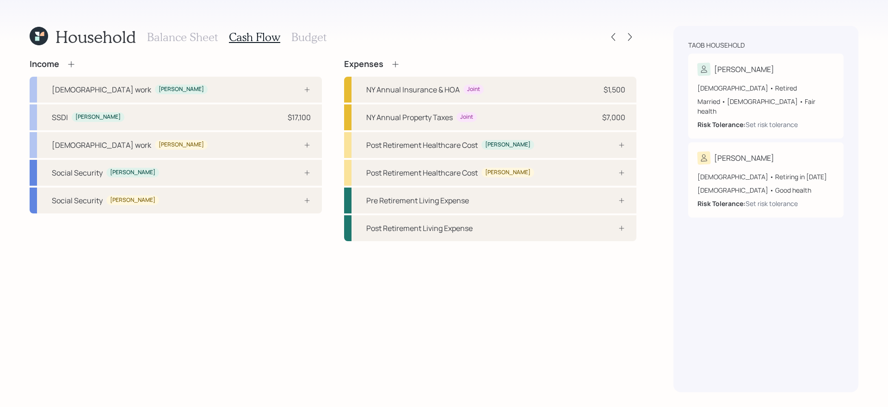
click at [262, 103] on div "Full-time work Rebecca SSDI Rebecca $17,100 Full-time work Elias Social Securit…" at bounding box center [176, 145] width 292 height 137
click at [250, 153] on div "Full-time work Elias" at bounding box center [176, 145] width 292 height 26
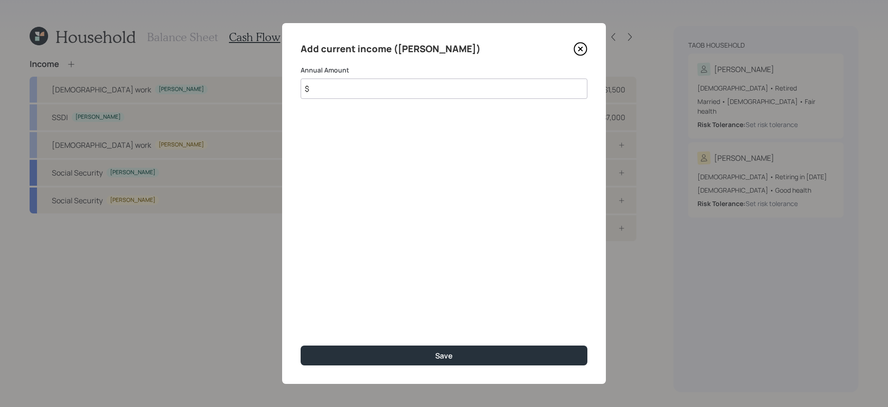
click at [410, 82] on input "$" at bounding box center [444, 89] width 287 height 20
type input "$ 109,000"
click at [301, 344] on button "Save" at bounding box center [444, 356] width 287 height 20
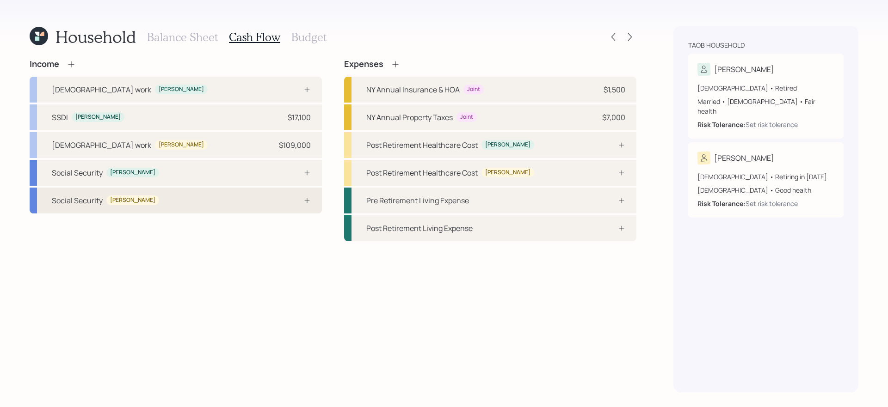
click at [294, 203] on div at bounding box center [297, 200] width 28 height 7
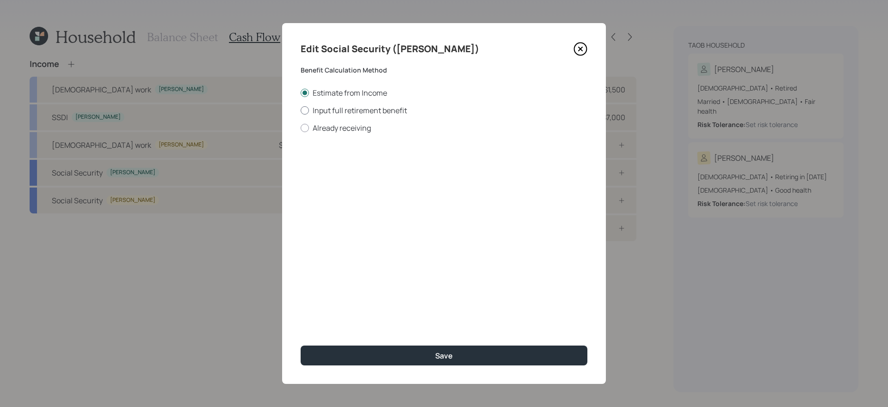
click at [363, 109] on label "Input full retirement benefit" at bounding box center [444, 110] width 287 height 10
click at [301, 110] on input "Input full retirement benefit" at bounding box center [300, 110] width 0 height 0
radio input "true"
click at [351, 166] on input "$" at bounding box center [444, 167] width 287 height 20
type input "$ 1,900"
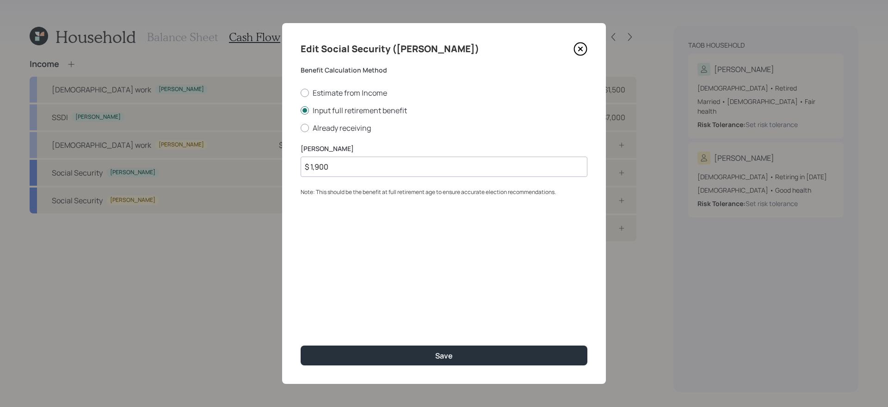
click at [301, 344] on button "Save" at bounding box center [444, 356] width 287 height 20
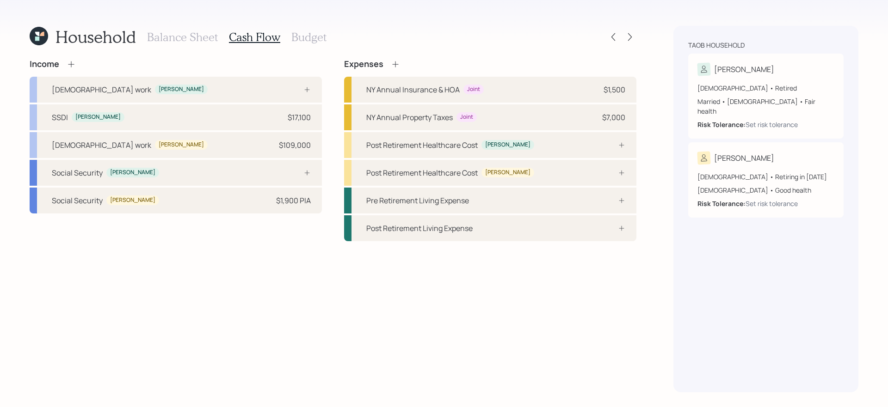
click at [302, 275] on div "Income Full-time work Rebecca SSDI Rebecca $17,100 Full-time work Elias $109,00…" at bounding box center [333, 225] width 607 height 333
click at [284, 270] on div "Income Full-time work Rebecca SSDI Rebecca $17,100 Full-time work Elias $109,00…" at bounding box center [333, 225] width 607 height 333
click at [515, 256] on div "Income Full-time work Rebecca SSDI Rebecca $17,100 Full-time work Elias $109,00…" at bounding box center [333, 225] width 607 height 333
click at [74, 60] on icon at bounding box center [71, 64] width 9 height 9
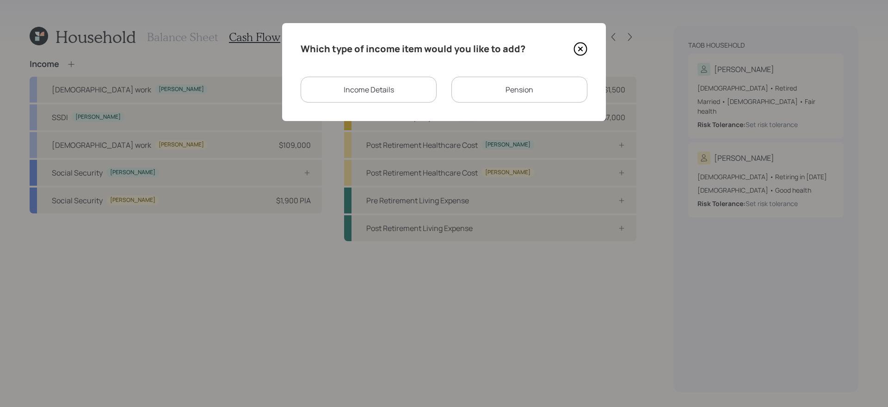
click at [410, 95] on div "Income Details" at bounding box center [369, 90] width 136 height 26
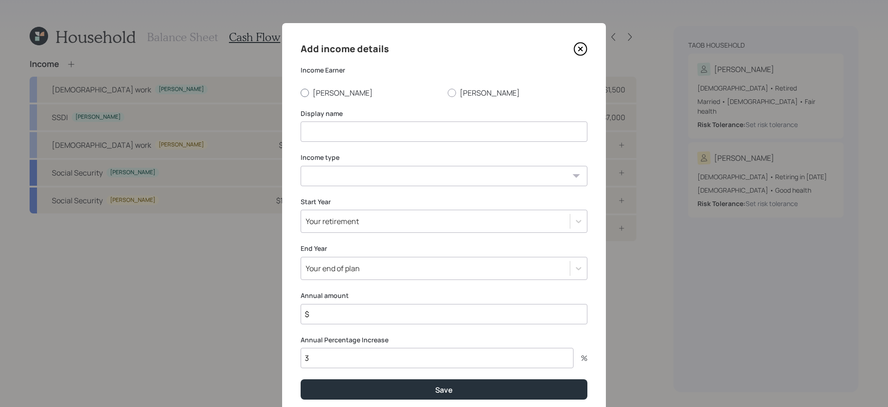
click at [320, 93] on label "Rebecca" at bounding box center [371, 93] width 140 height 10
click at [301, 93] on input "Rebecca" at bounding box center [300, 92] width 0 height 0
radio input "true"
click at [343, 124] on input at bounding box center [444, 132] width 287 height 20
type input "Medicaid Assistance"
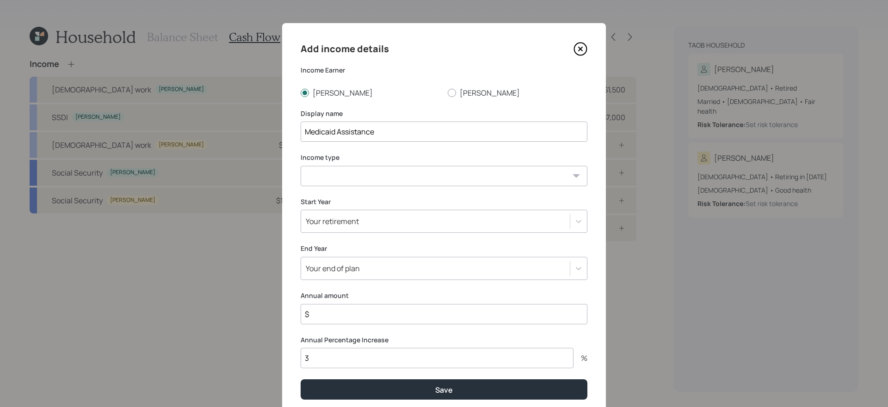
click at [332, 176] on select "Full-time work Part-time work Self employment Other" at bounding box center [444, 176] width 287 height 20
select select "other"
click at [301, 166] on select "Full-time work Part-time work Self employment Other" at bounding box center [444, 176] width 287 height 20
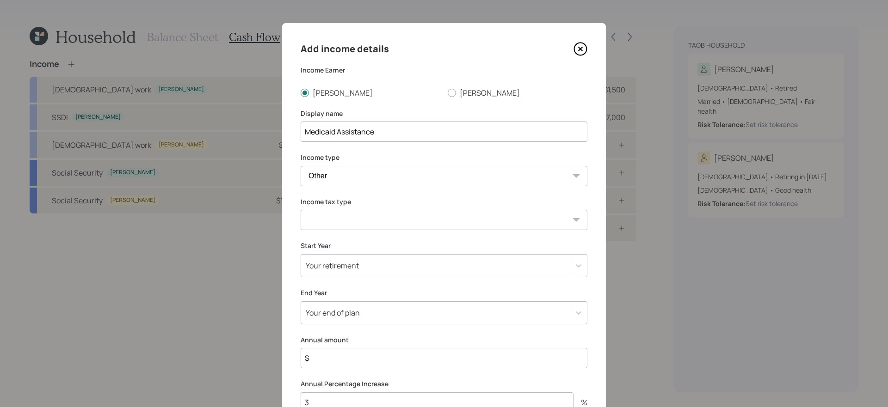
click at [362, 223] on select "Tax-free Earned Self Employment Alimony Royalties Pension / Annuity Interest Di…" at bounding box center [444, 220] width 287 height 20
select select "tax_free"
click at [301, 210] on select "Tax-free Earned Self Employment Alimony Royalties Pension / Annuity Interest Di…" at bounding box center [444, 220] width 287 height 20
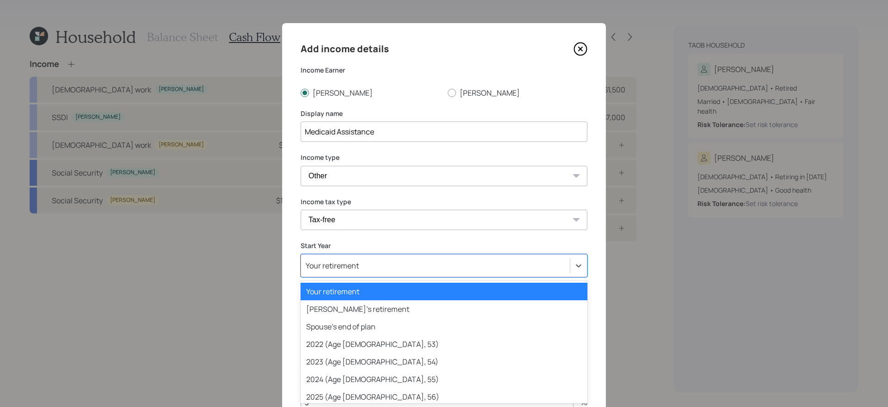
click at [362, 271] on div "option Your retirement selected, 1 of 81. 81 results available. Use Up and Down…" at bounding box center [444, 265] width 287 height 23
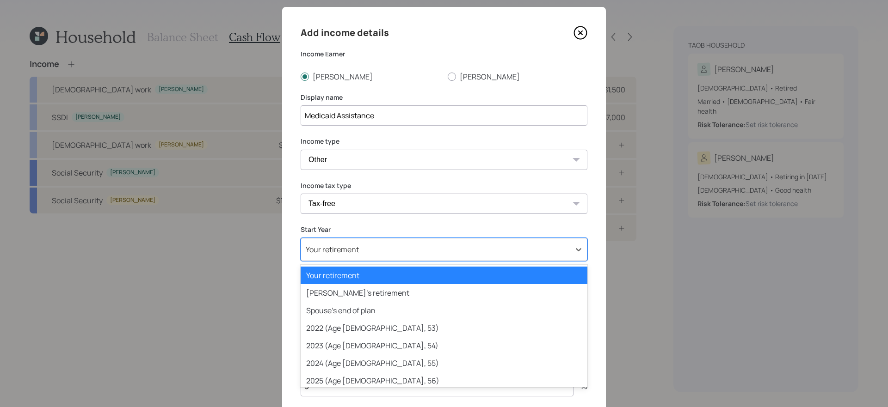
scroll to position [16, 0]
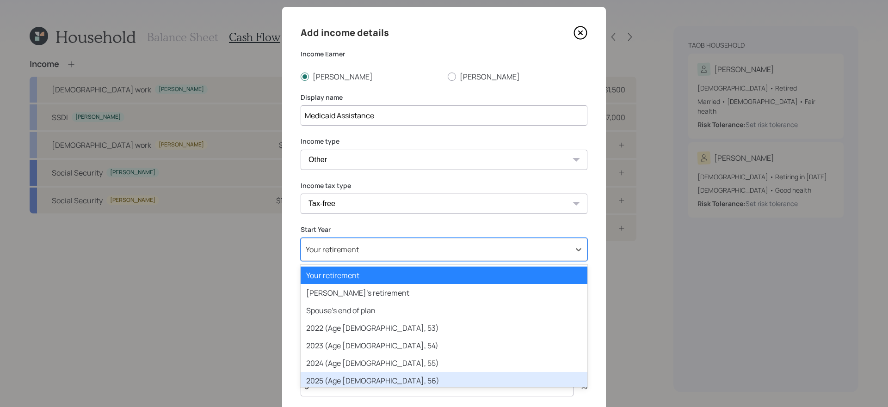
click at [345, 344] on div "2025 (Age 54, 56)" at bounding box center [444, 381] width 287 height 18
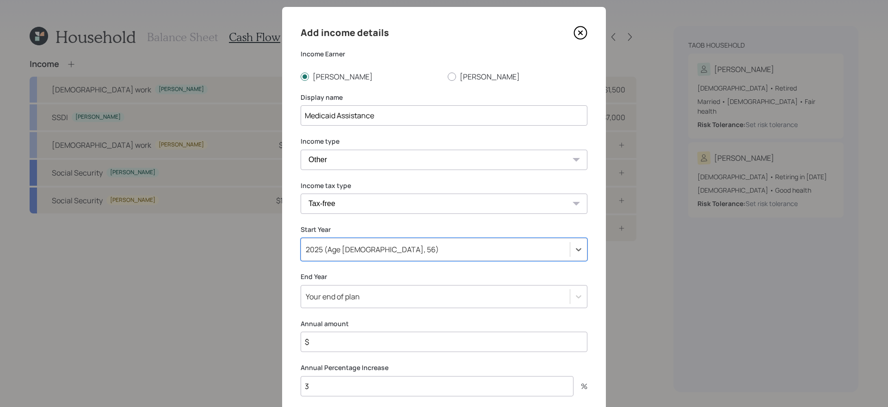
click at [354, 293] on div "Your end of plan" at bounding box center [444, 296] width 287 height 23
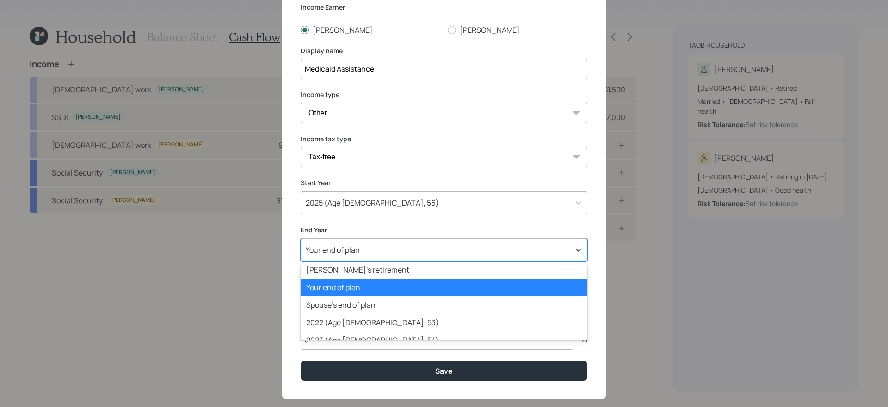
scroll to position [24, 0]
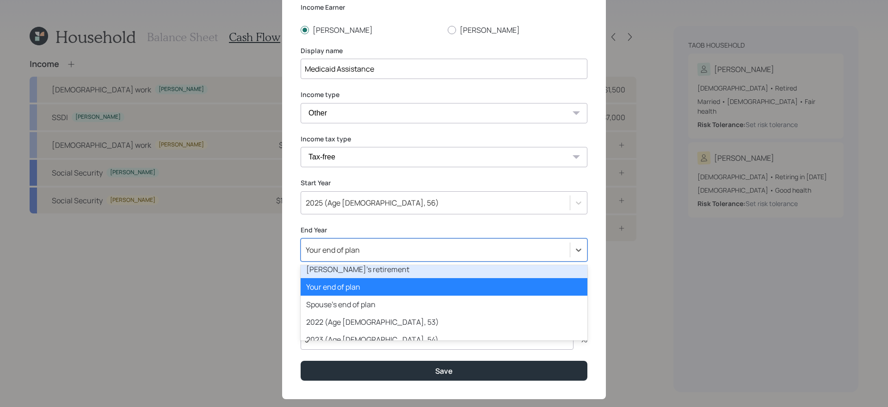
click at [363, 273] on div "Spouse's retirement" at bounding box center [444, 270] width 287 height 18
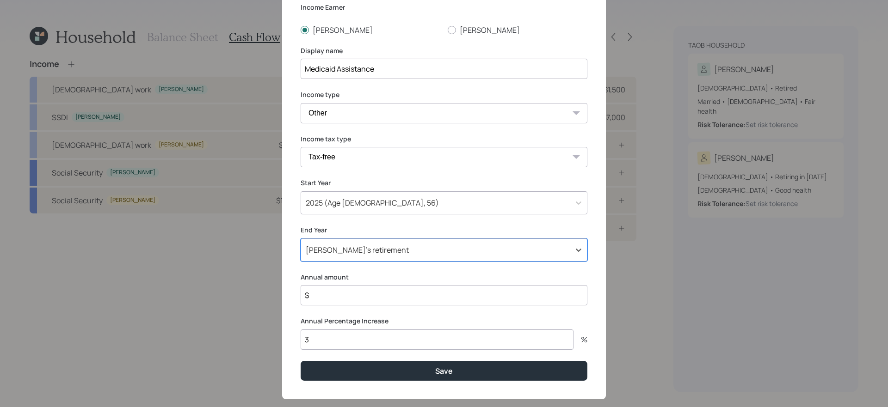
click at [360, 295] on input "$" at bounding box center [444, 295] width 287 height 20
type input "$ 3,360"
click at [301, 344] on button "Save" at bounding box center [444, 371] width 287 height 20
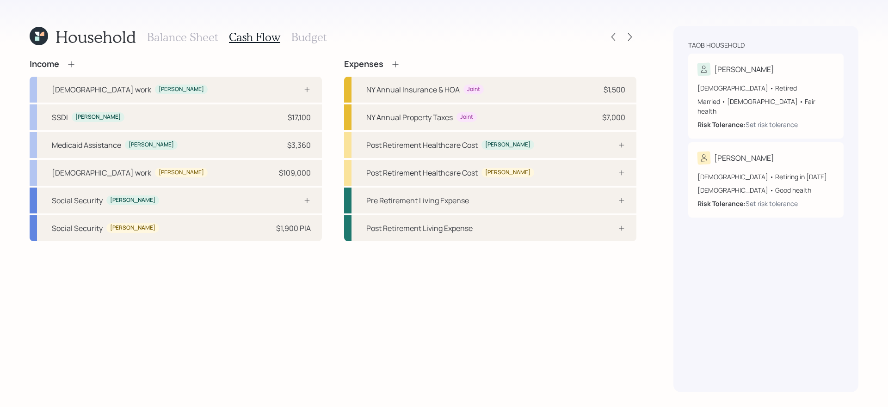
click at [361, 341] on div "Income Full-time work Rebecca SSDI Rebecca $17,100 Medicaid Assistance Rebecca …" at bounding box center [333, 225] width 607 height 333
click at [463, 293] on div "Income Full-time work Rebecca SSDI Rebecca $17,100 Medicaid Assistance Rebecca …" at bounding box center [333, 225] width 607 height 333
click at [322, 37] on h3 "Budget" at bounding box center [308, 37] width 35 height 13
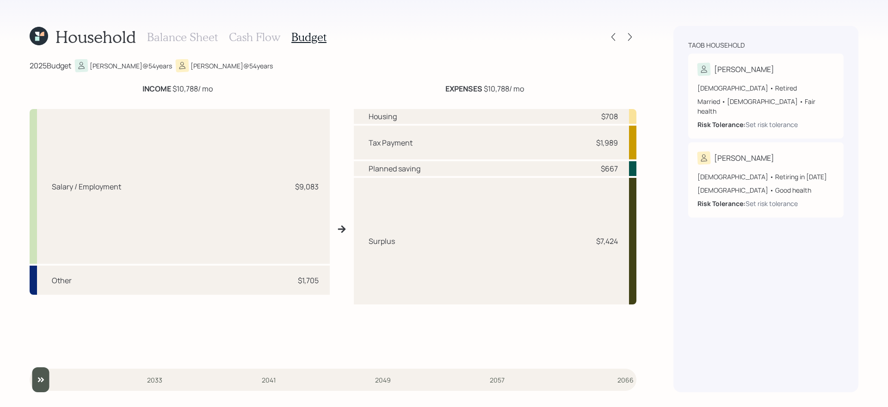
click at [590, 247] on div "Surplus $7,424" at bounding box center [495, 241] width 283 height 127
click at [250, 32] on h3 "Cash Flow" at bounding box center [254, 37] width 51 height 13
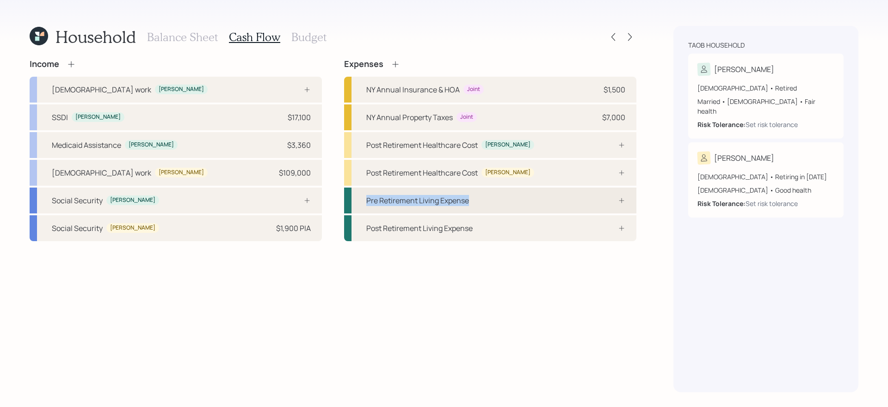
click at [490, 195] on div "Pre Retirement Living Expense" at bounding box center [490, 201] width 292 height 26
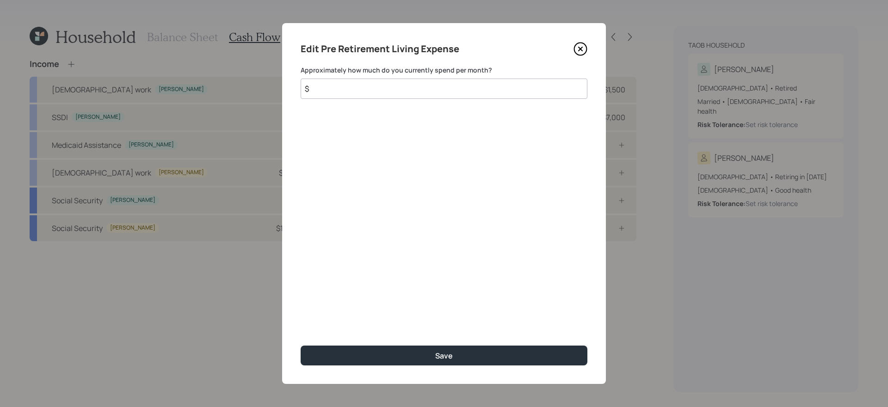
click at [450, 90] on input "$" at bounding box center [444, 89] width 287 height 20
type input "$ 7,000"
click at [301, 344] on button "Save" at bounding box center [444, 356] width 287 height 20
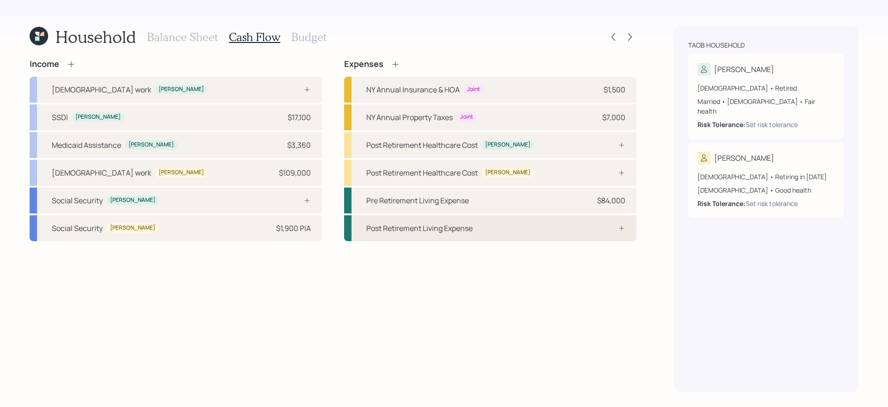
click at [477, 233] on div "Post Retirement Living Expense" at bounding box center [490, 228] width 292 height 26
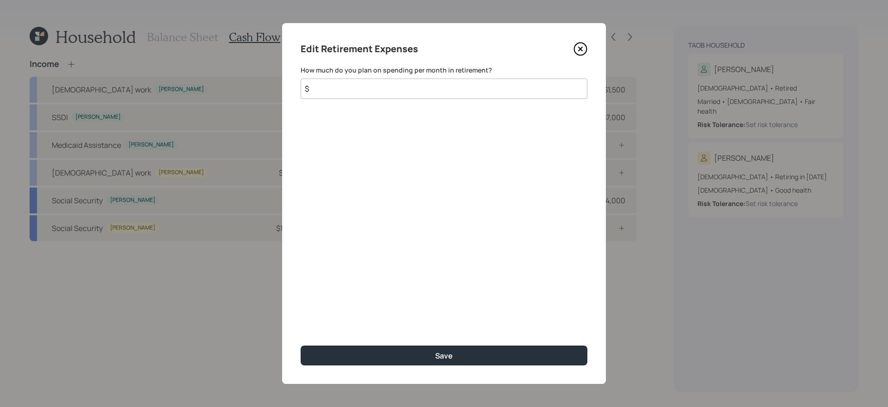
click at [423, 92] on input "$" at bounding box center [444, 89] width 287 height 20
type input "$ 7,000"
click at [301, 344] on button "Save" at bounding box center [444, 356] width 287 height 20
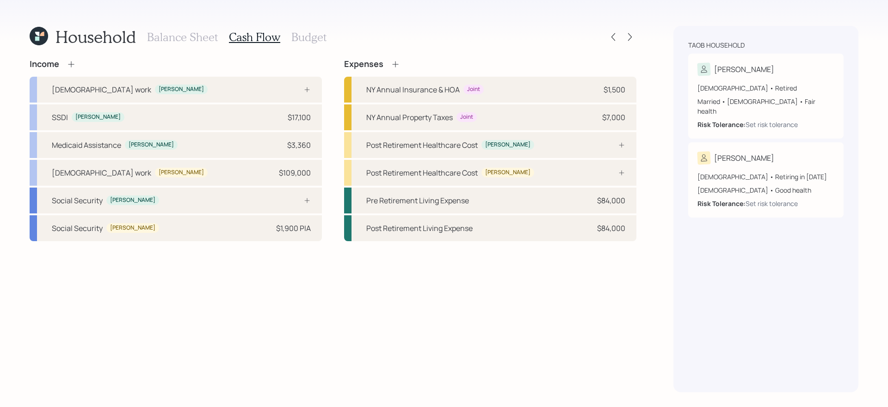
click at [184, 36] on h3 "Balance Sheet" at bounding box center [182, 37] width 71 height 13
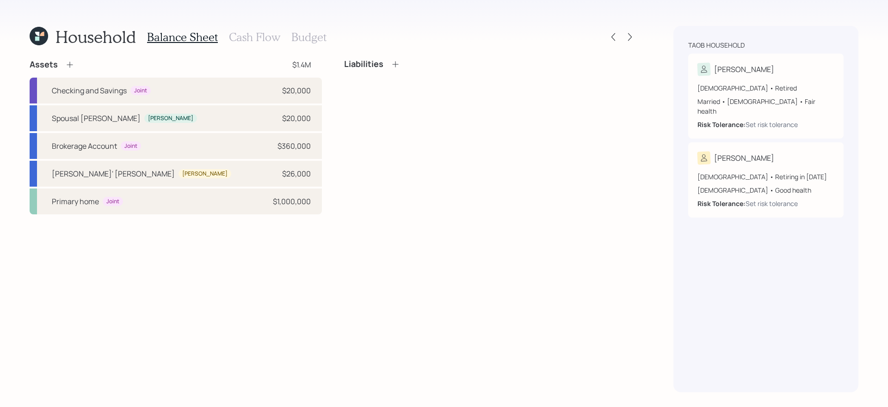
click at [66, 66] on icon at bounding box center [69, 64] width 9 height 9
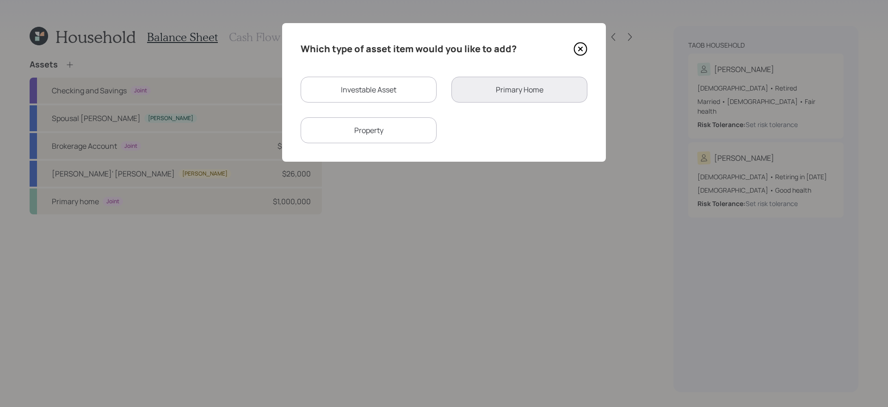
click at [397, 92] on div "Investable Asset" at bounding box center [369, 90] width 136 height 26
select select "taxable"
select select "balanced"
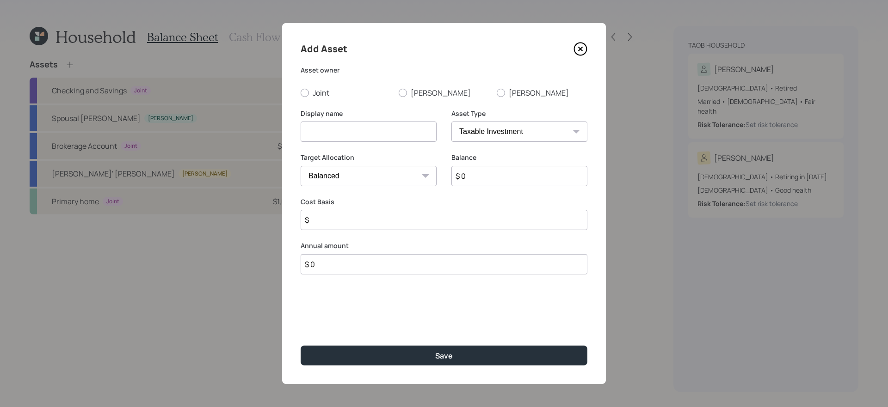
click at [364, 129] on input at bounding box center [369, 132] width 136 height 20
type input "IRS Refund"
type input "$ 3,300"
click at [314, 92] on label "Joint" at bounding box center [346, 93] width 91 height 10
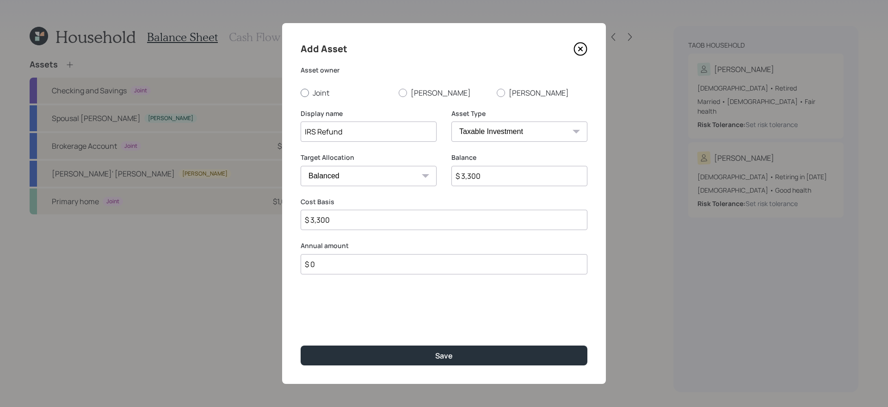
click at [301, 92] on input "Joint" at bounding box center [300, 92] width 0 height 0
radio input "true"
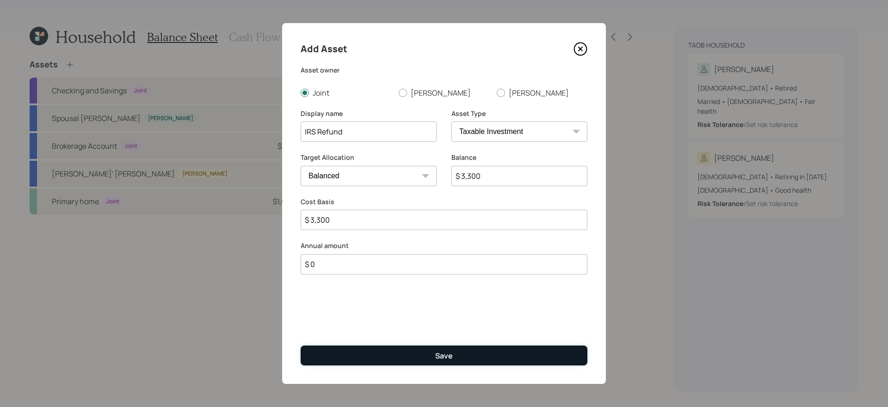
click at [376, 344] on button "Save" at bounding box center [444, 356] width 287 height 20
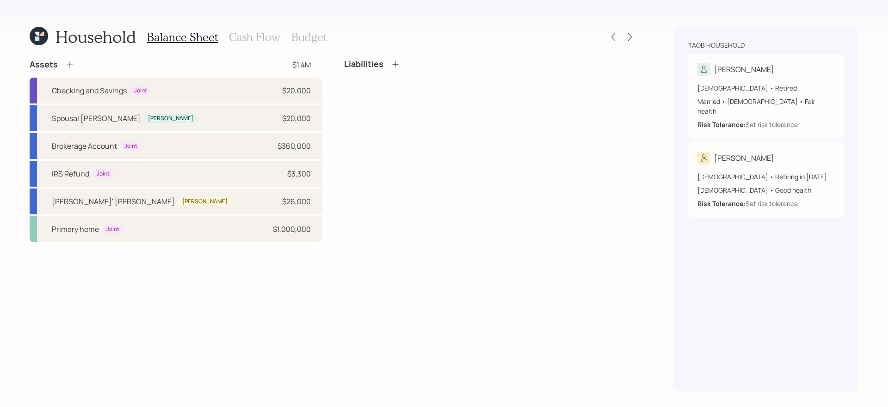
click at [244, 35] on h3 "Cash Flow" at bounding box center [254, 37] width 51 height 13
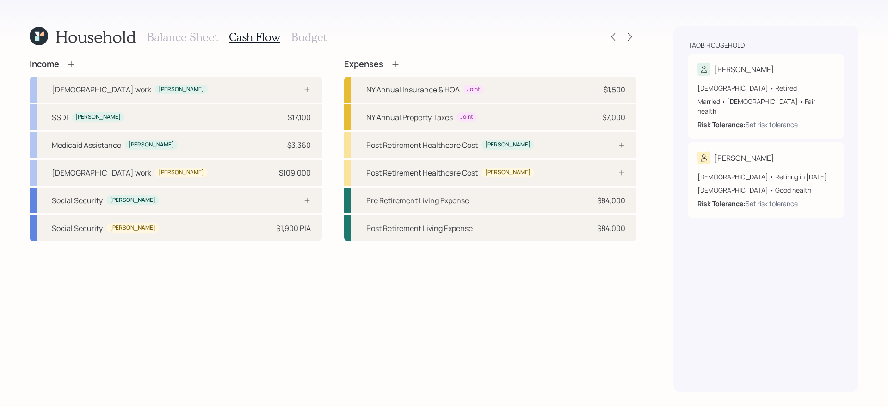
click at [465, 311] on div "Income Full-time work Rebecca SSDI Rebecca $17,100 Medicaid Assistance Rebecca …" at bounding box center [333, 225] width 607 height 333
click at [630, 39] on icon at bounding box center [629, 36] width 9 height 9
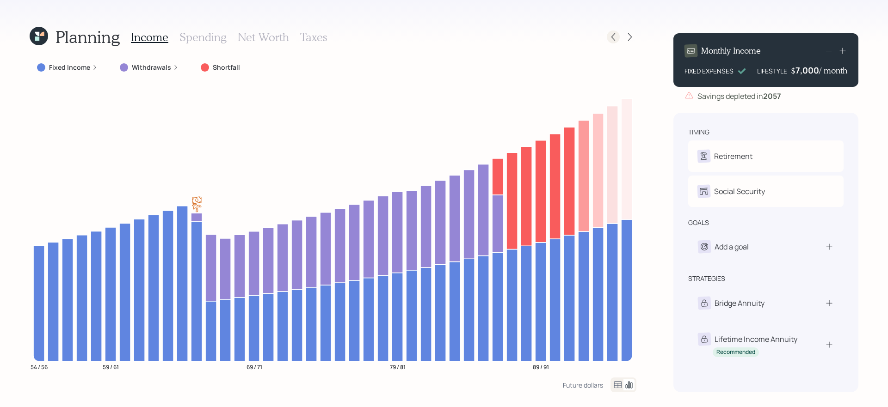
click at [613, 38] on icon at bounding box center [612, 36] width 9 height 9
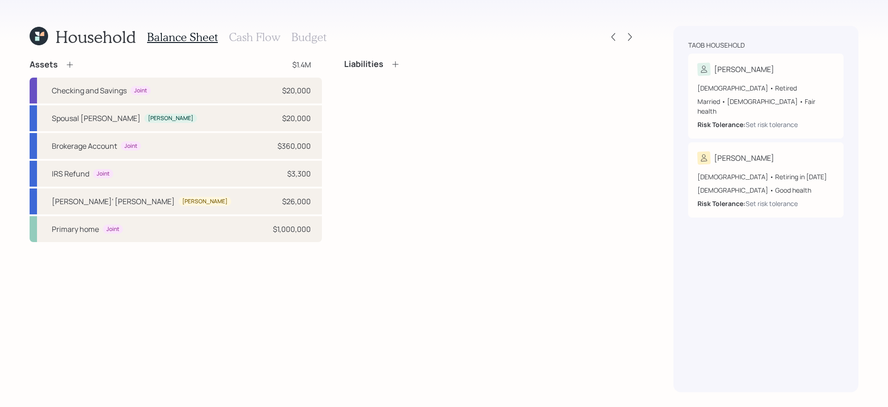
click at [251, 31] on h3 "Cash Flow" at bounding box center [254, 37] width 51 height 13
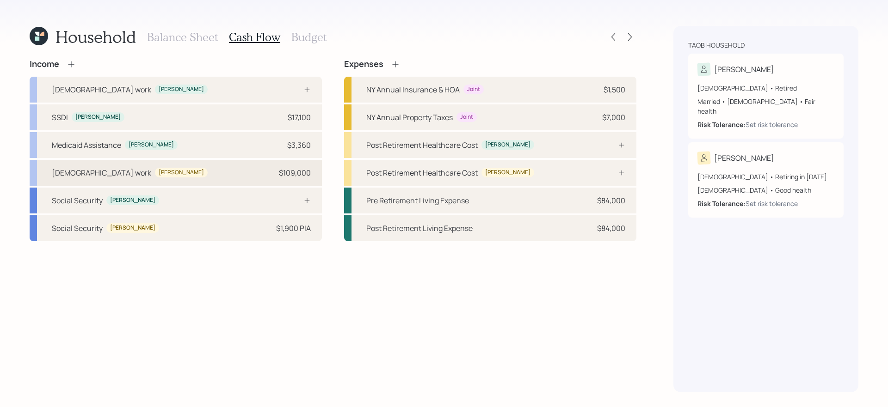
click at [235, 175] on div "Full-time work Elias $109,000" at bounding box center [176, 173] width 292 height 26
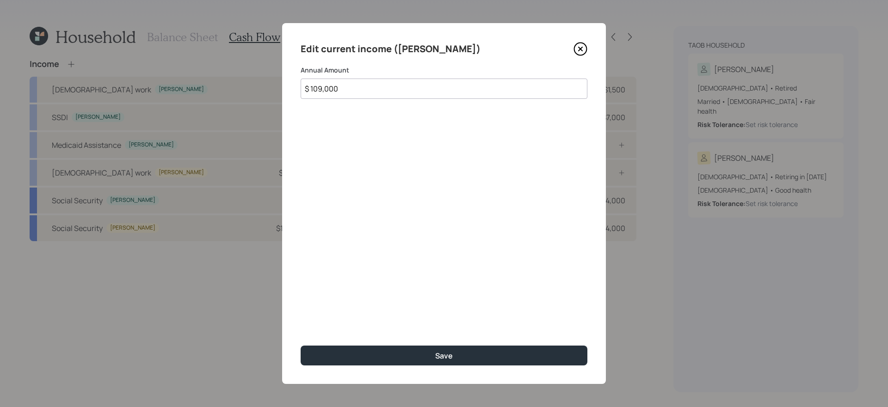
click at [382, 90] on input "$ 109,000" at bounding box center [444, 89] width 287 height 20
type input "$ 114,000"
click at [301, 344] on button "Save" at bounding box center [444, 356] width 287 height 20
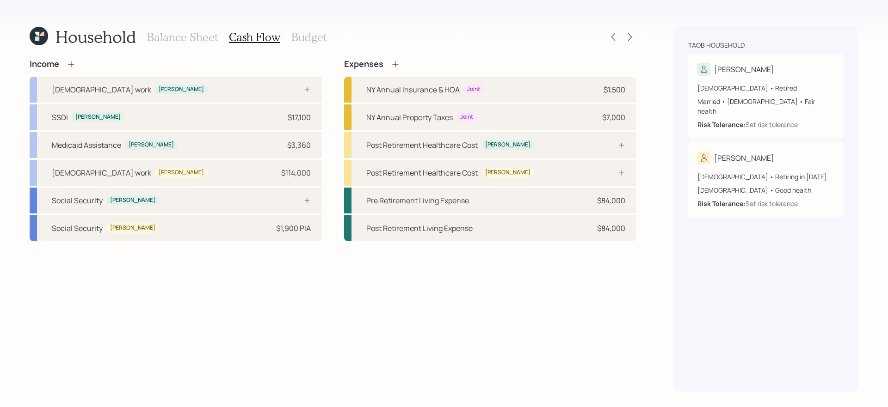
click at [195, 33] on h3 "Balance Sheet" at bounding box center [182, 37] width 71 height 13
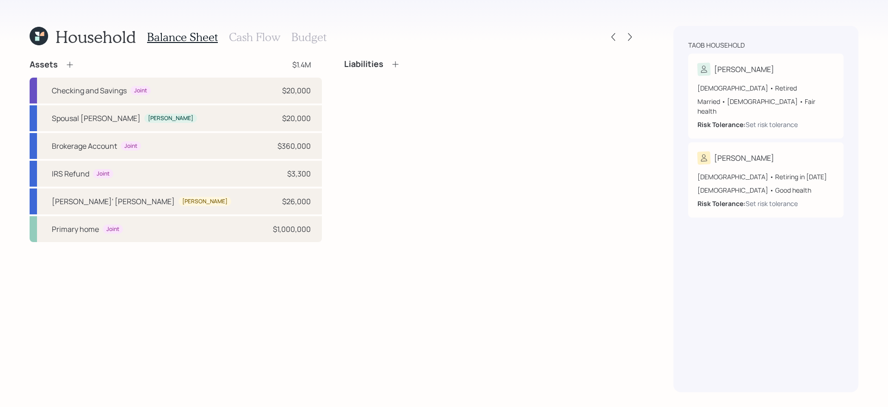
click at [65, 63] on icon at bounding box center [69, 64] width 9 height 9
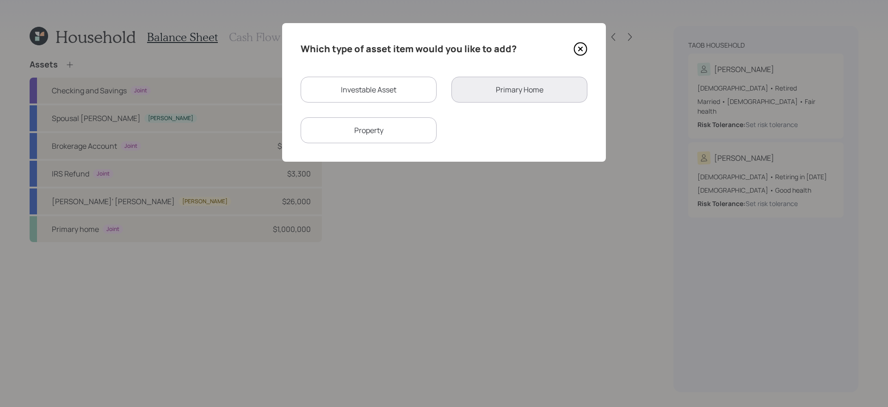
click at [396, 93] on div "Investable Asset" at bounding box center [369, 90] width 136 height 26
select select "taxable"
select select "balanced"
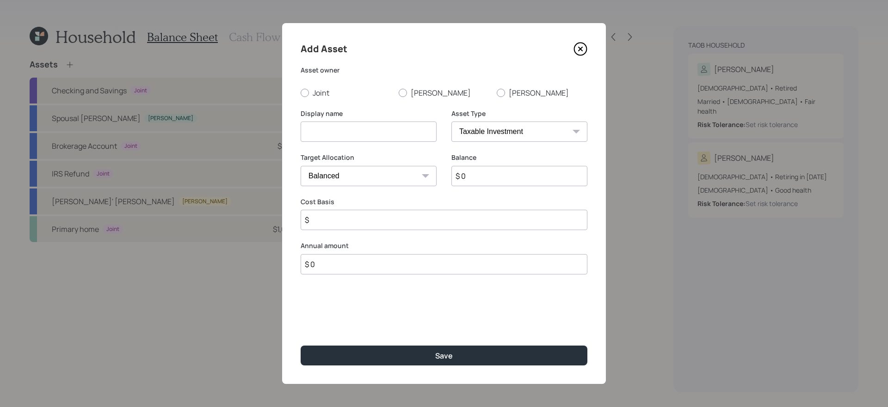
click at [325, 128] on input at bounding box center [369, 132] width 136 height 20
type input "S"
type input "Add"
click at [577, 45] on icon at bounding box center [580, 49] width 14 height 14
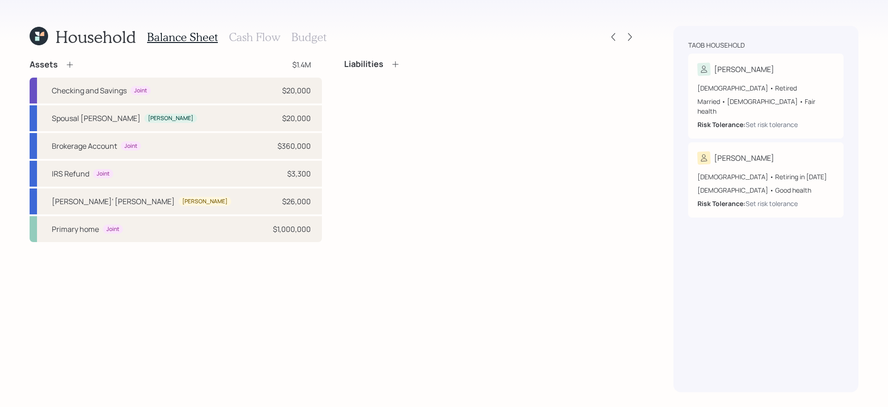
click at [73, 66] on icon at bounding box center [69, 64] width 9 height 9
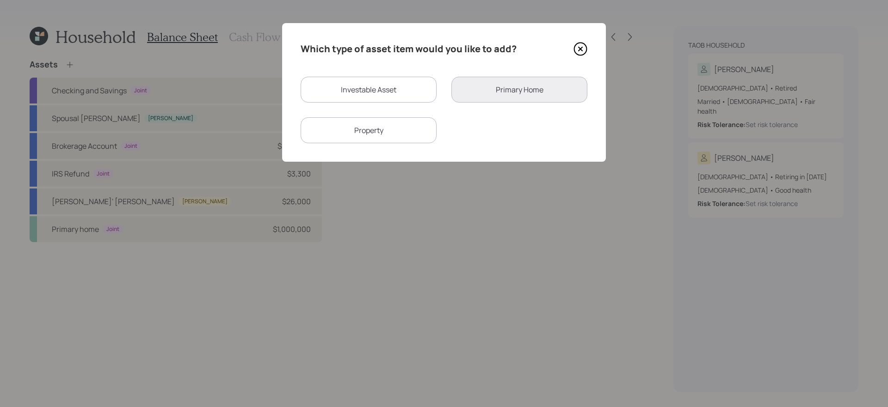
click at [414, 96] on div "Investable Asset" at bounding box center [369, 90] width 136 height 26
select select "taxable"
select select "balanced"
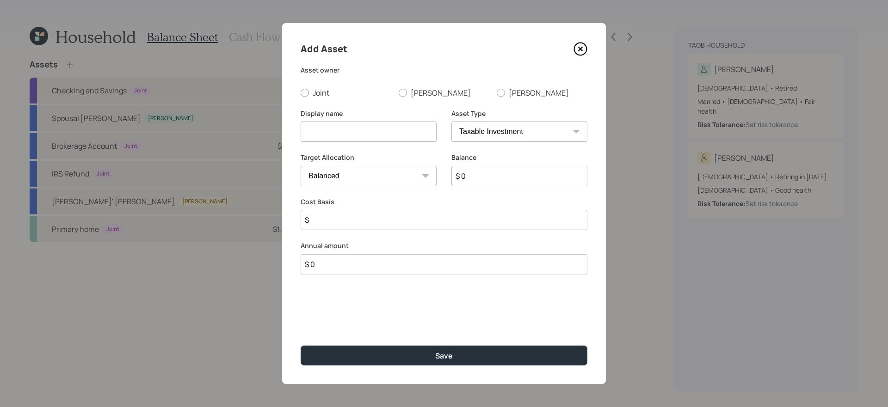
click at [348, 129] on input at bounding box center [369, 132] width 136 height 20
type input "Additional Savings"
click at [472, 179] on input "$ 0" at bounding box center [519, 176] width 136 height 20
type input "$ 1"
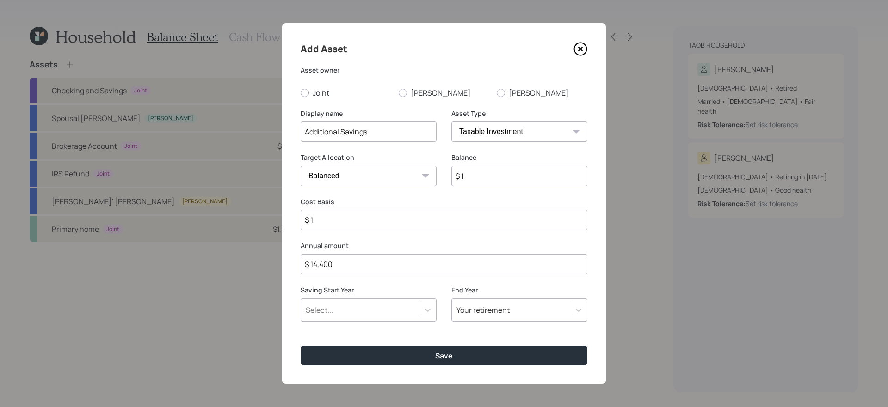
type input "$ 14,400"
click at [580, 49] on icon at bounding box center [580, 49] width 4 height 4
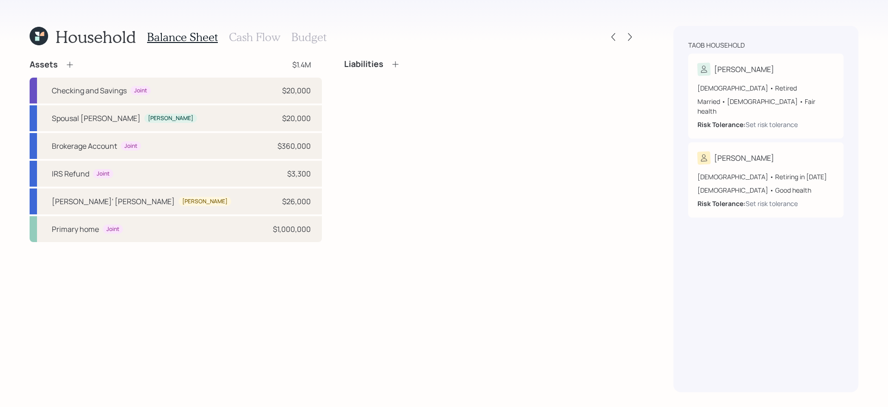
click at [440, 249] on div "Assets $1.4M Checking and Savings Joint $20,000 Spousal Roth IRA Rebecca $20,00…" at bounding box center [333, 225] width 607 height 333
click at [256, 42] on h3 "Cash Flow" at bounding box center [254, 37] width 51 height 13
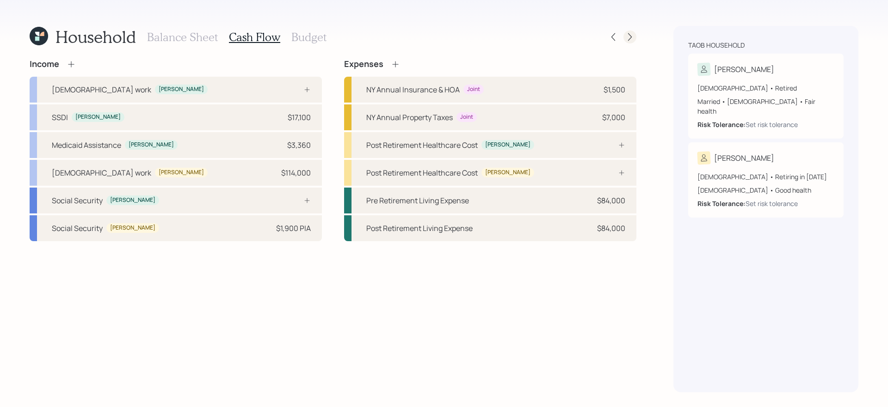
click at [626, 34] on icon at bounding box center [629, 36] width 9 height 9
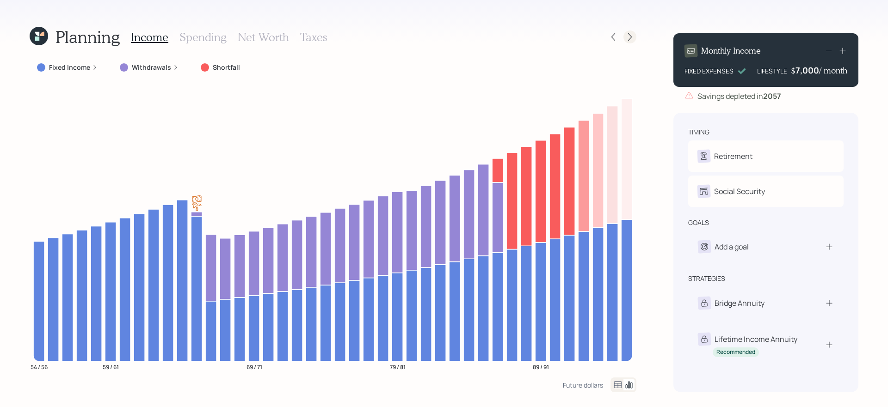
click at [629, 39] on icon at bounding box center [629, 36] width 9 height 9
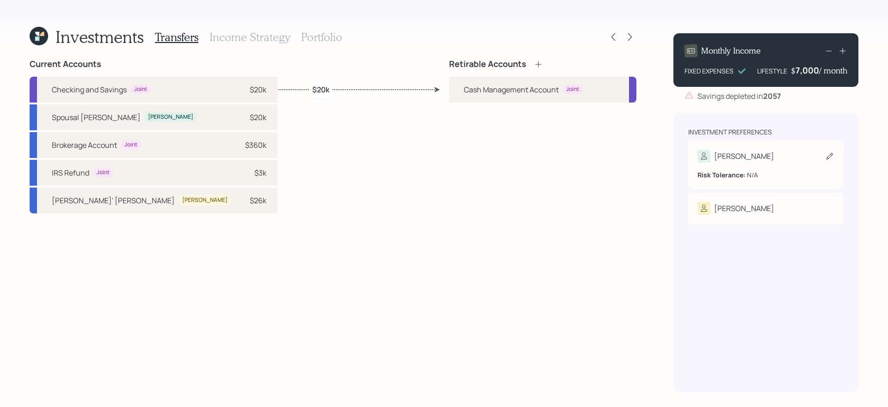
click at [679, 153] on div "Rebecca" at bounding box center [765, 156] width 137 height 13
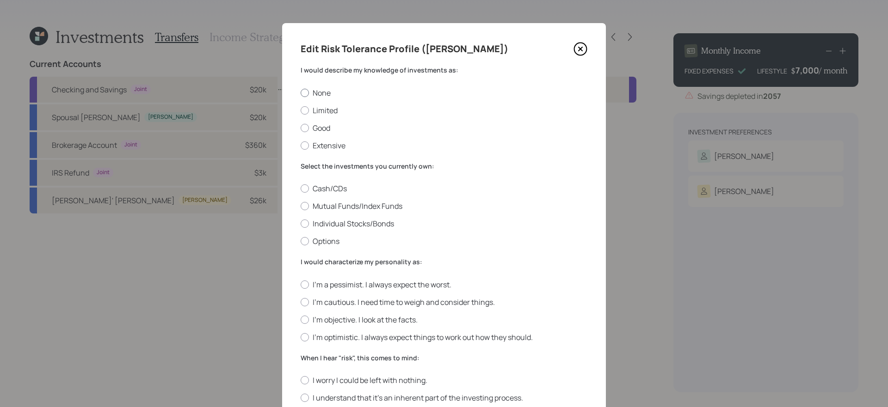
click at [317, 88] on label "None" at bounding box center [444, 93] width 287 height 10
click at [301, 92] on input "None" at bounding box center [300, 92] width 0 height 0
radio input "true"
click at [333, 208] on label "Mutual Funds/Index Funds" at bounding box center [444, 206] width 287 height 10
click at [301, 207] on input "Mutual Funds/Index Funds" at bounding box center [300, 206] width 0 height 0
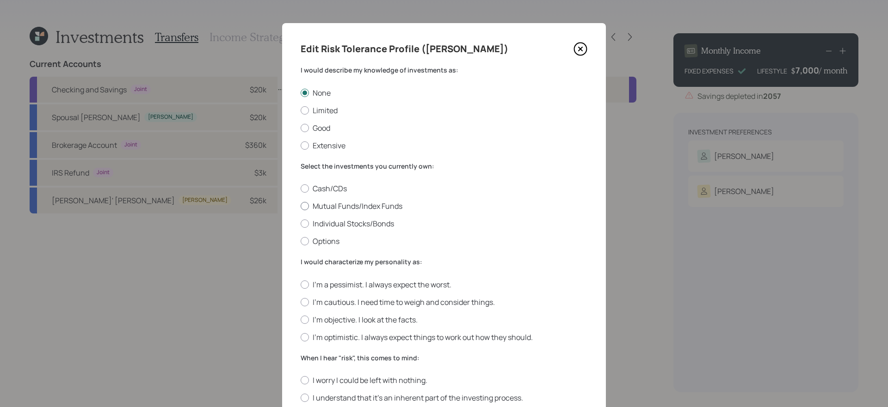
radio input "true"
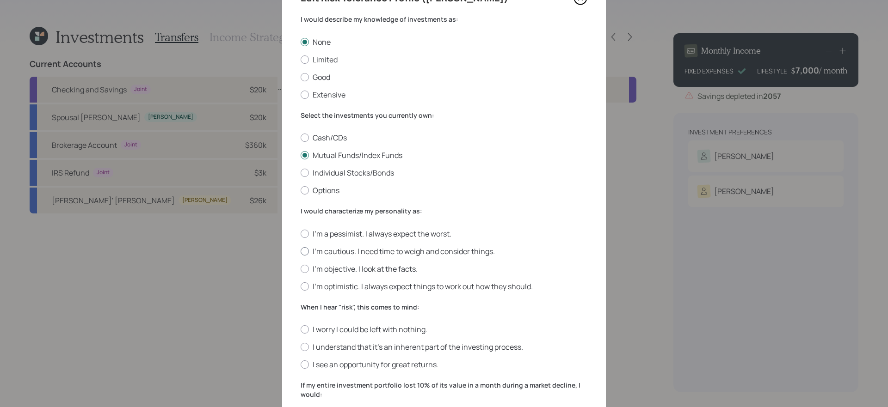
scroll to position [51, 0]
click at [444, 252] on label "I'm cautious. I need time to weigh and consider things." at bounding box center [444, 251] width 287 height 10
click at [301, 251] on input "I'm cautious. I need time to weigh and consider things." at bounding box center [300, 251] width 0 height 0
radio input "true"
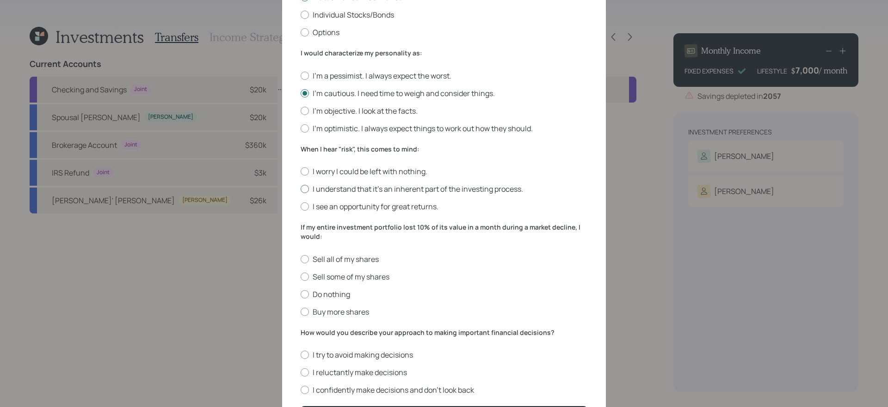
scroll to position [210, 0]
click at [334, 172] on label "I worry I could be left with nothing." at bounding box center [444, 171] width 287 height 10
click at [301, 171] on input "I worry I could be left with nothing." at bounding box center [300, 171] width 0 height 0
radio input "true"
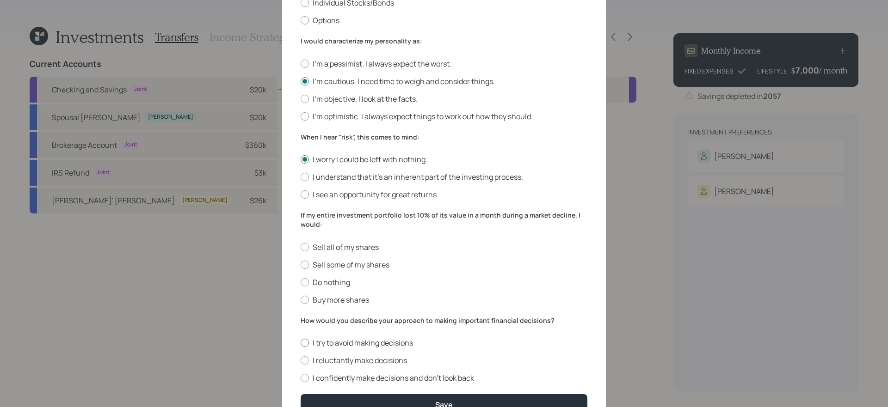
scroll to position [223, 0]
click at [341, 280] on label "Do nothing" at bounding box center [444, 280] width 287 height 10
click at [301, 280] on input "Do nothing" at bounding box center [300, 280] width 0 height 0
radio input "true"
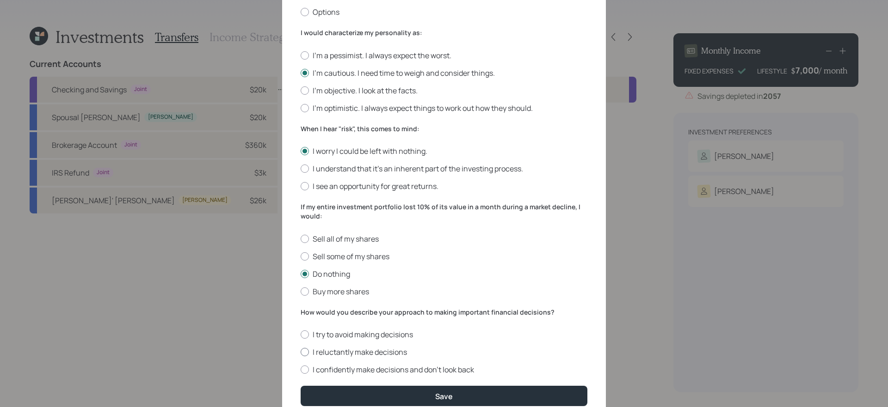
scroll to position [230, 0]
click at [371, 344] on label "I reluctantly make decisions" at bounding box center [444, 352] width 287 height 10
click at [301, 344] on input "I reluctantly make decisions" at bounding box center [300, 352] width 0 height 0
radio input "true"
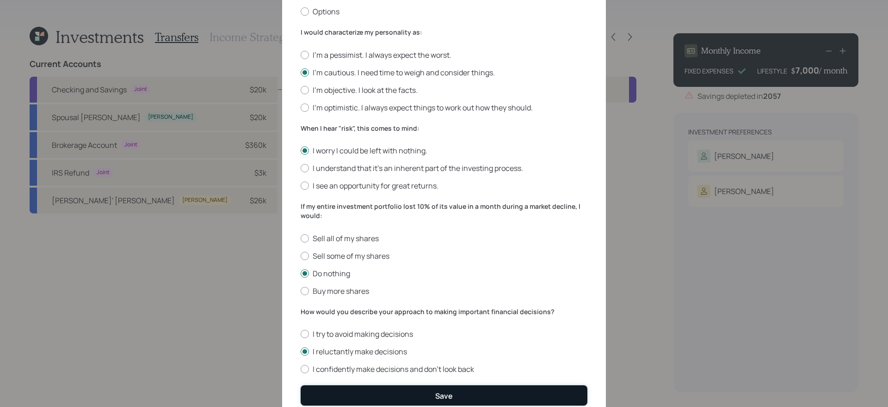
click at [375, 344] on button "Save" at bounding box center [444, 396] width 287 height 20
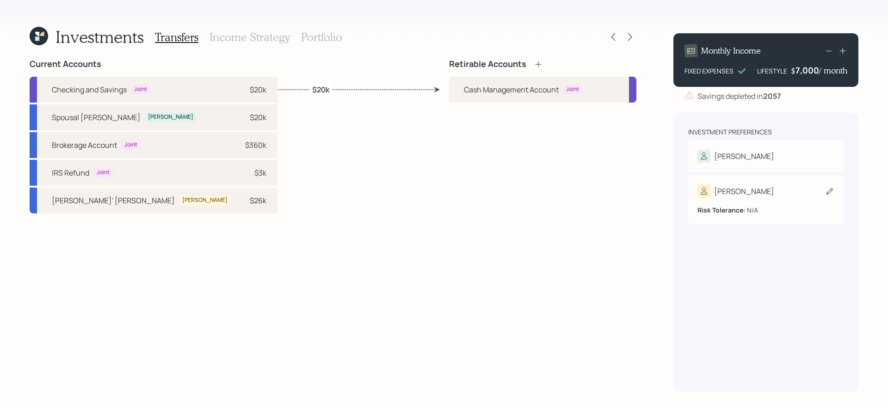
click at [679, 191] on div "Elias" at bounding box center [765, 191] width 137 height 13
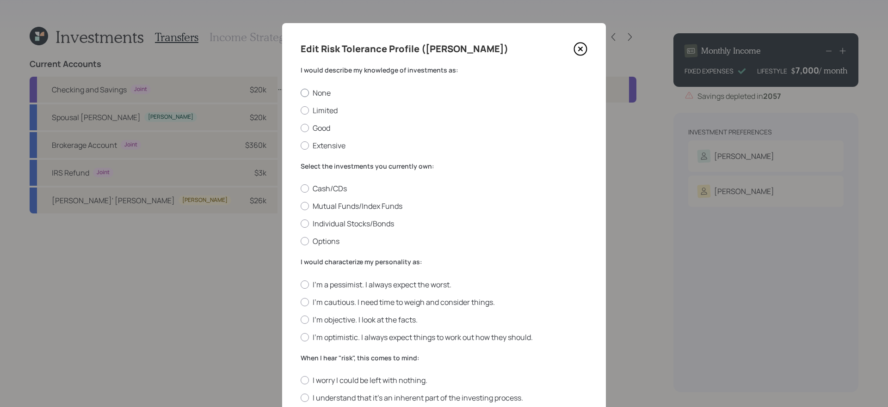
click at [315, 95] on label "None" at bounding box center [444, 93] width 287 height 10
click at [301, 93] on input "None" at bounding box center [300, 92] width 0 height 0
radio input "true"
click at [327, 205] on label "Mutual Funds/Index Funds" at bounding box center [444, 206] width 287 height 10
click at [301, 206] on input "Mutual Funds/Index Funds" at bounding box center [300, 206] width 0 height 0
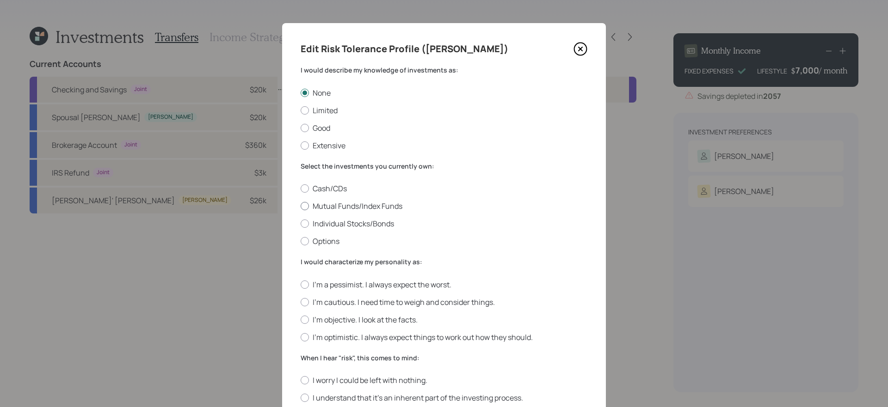
radio input "true"
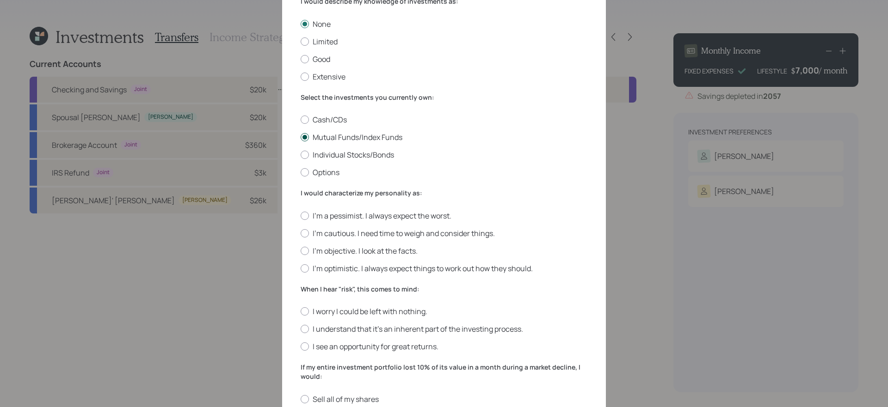
scroll to position [82, 0]
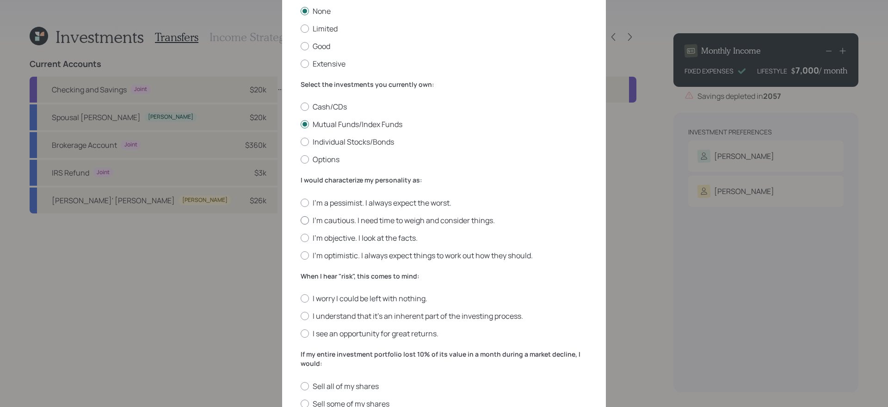
click at [344, 223] on label "I'm cautious. I need time to weigh and consider things." at bounding box center [444, 220] width 287 height 10
click at [301, 221] on input "I'm cautious. I need time to weigh and consider things." at bounding box center [300, 220] width 0 height 0
radio input "true"
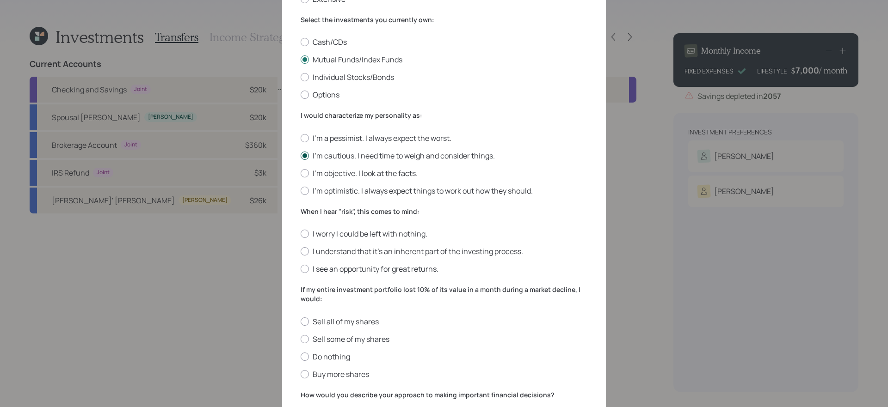
scroll to position [175, 0]
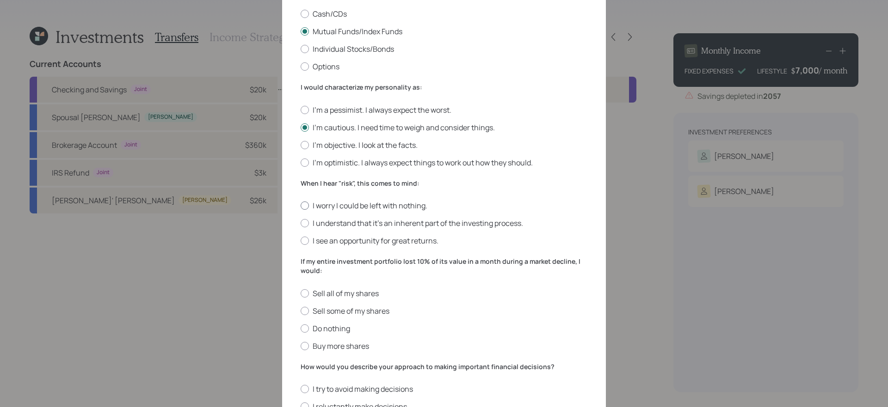
click at [346, 207] on label "I worry I could be left with nothing." at bounding box center [444, 206] width 287 height 10
click at [301, 206] on input "I worry I could be left with nothing." at bounding box center [300, 206] width 0 height 0
radio input "true"
click at [334, 326] on label "Do nothing" at bounding box center [444, 329] width 287 height 10
click at [301, 328] on input "Do nothing" at bounding box center [300, 328] width 0 height 0
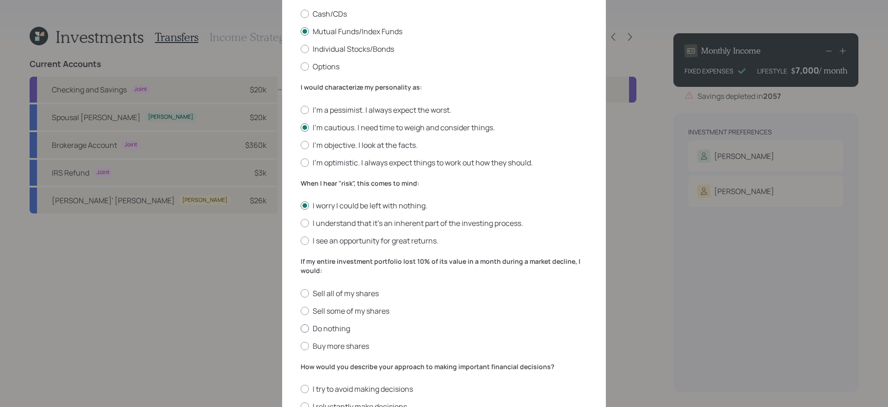
radio input "true"
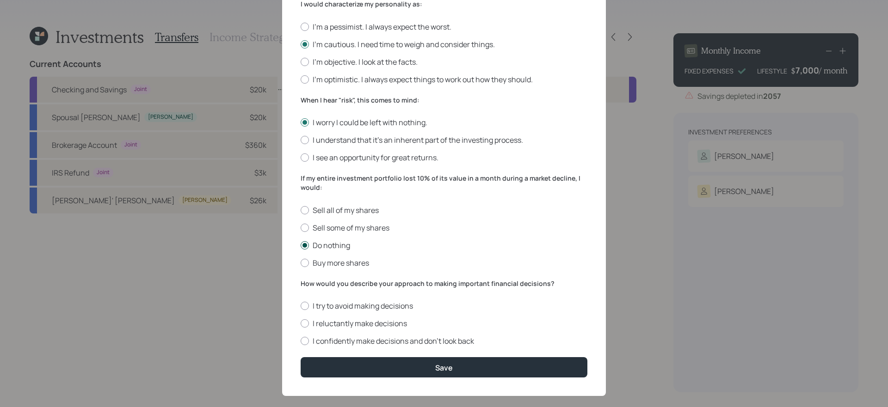
scroll to position [270, 0]
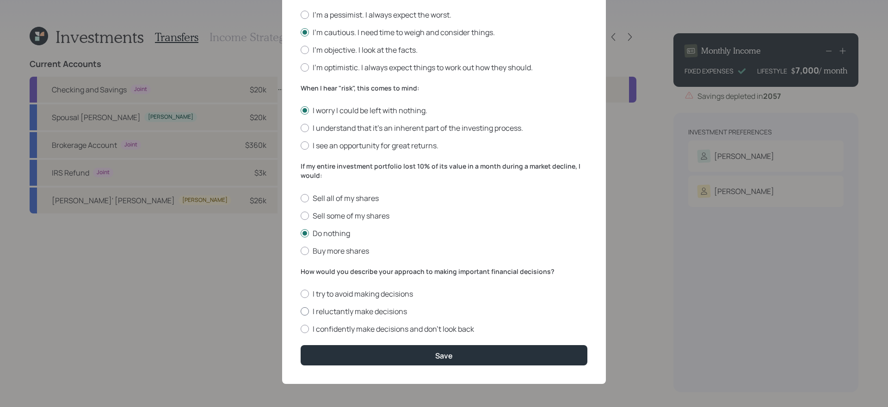
click at [350, 310] on label "I reluctantly make decisions" at bounding box center [444, 312] width 287 height 10
click at [301, 312] on input "I reluctantly make decisions" at bounding box center [300, 312] width 0 height 0
radio input "true"
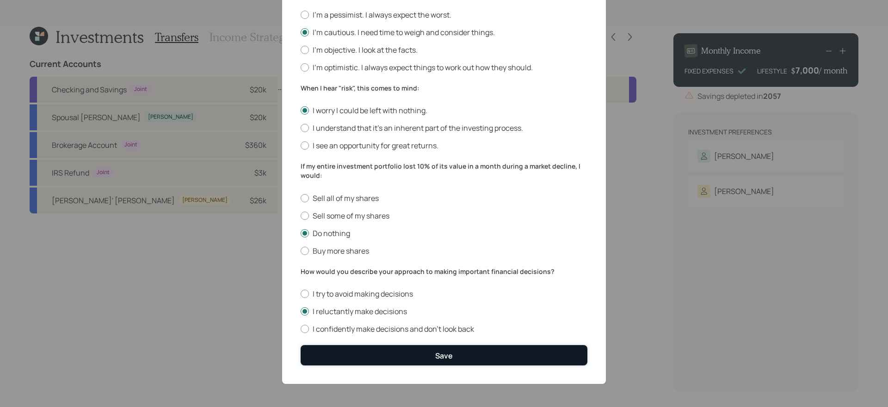
click at [353, 344] on button "Save" at bounding box center [444, 355] width 287 height 20
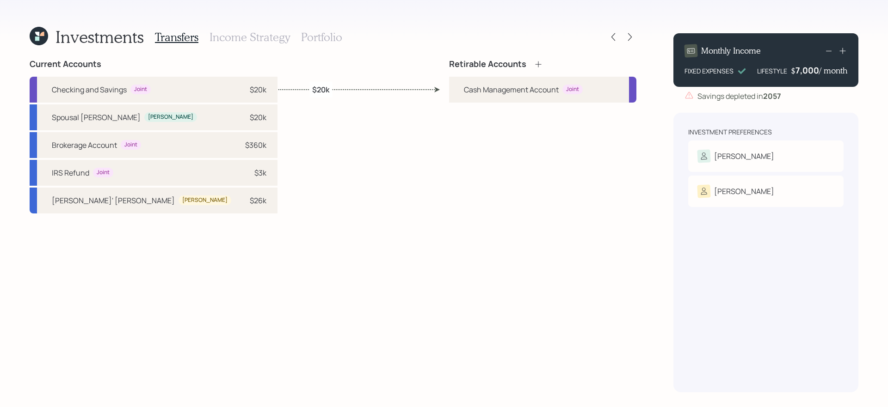
click at [419, 217] on div "Current Accounts Checking and Savings Joint $20k Spousal Roth IRA Rebecca $20k …" at bounding box center [333, 225] width 607 height 333
click at [538, 66] on icon at bounding box center [538, 64] width 9 height 9
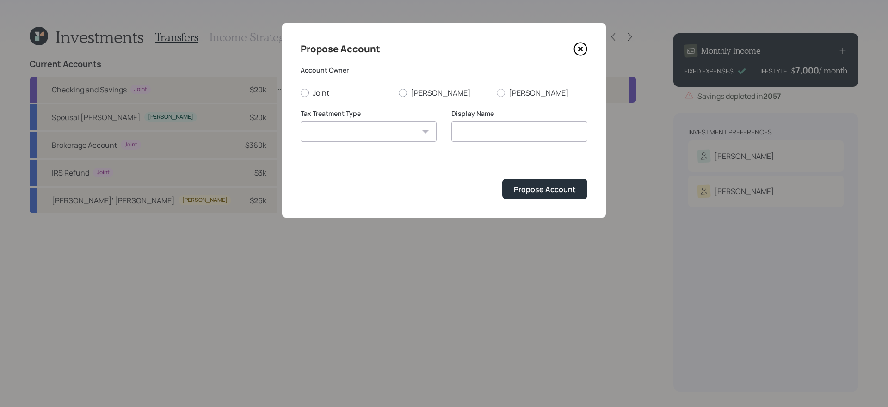
click at [432, 95] on label "Rebecca" at bounding box center [444, 93] width 91 height 10
click at [399, 93] on input "Rebecca" at bounding box center [398, 92] width 0 height 0
radio input "true"
click at [396, 138] on select "Roth Taxable Traditional" at bounding box center [369, 132] width 136 height 20
select select "roth"
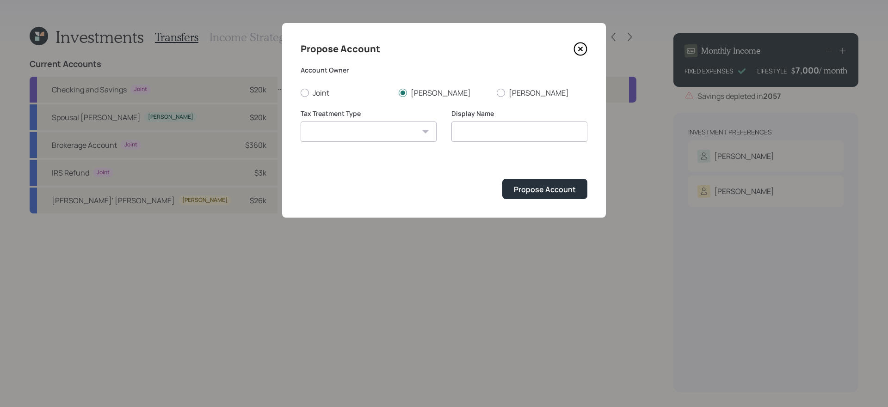
click at [301, 122] on select "Roth Taxable Traditional" at bounding box center [369, 132] width 136 height 20
type input "Roth"
click at [536, 190] on div "Propose Account" at bounding box center [545, 189] width 62 height 10
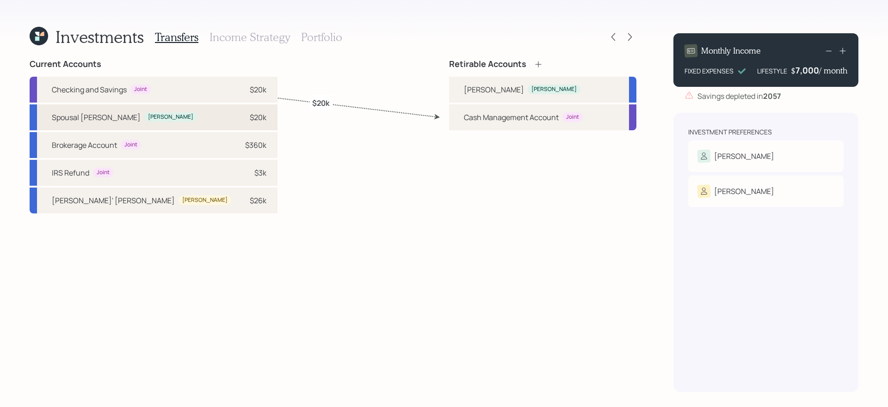
click at [150, 117] on div "Spousal Roth IRA Rebecca $20k" at bounding box center [154, 117] width 248 height 26
click at [476, 94] on div "Roth" at bounding box center [494, 89] width 60 height 11
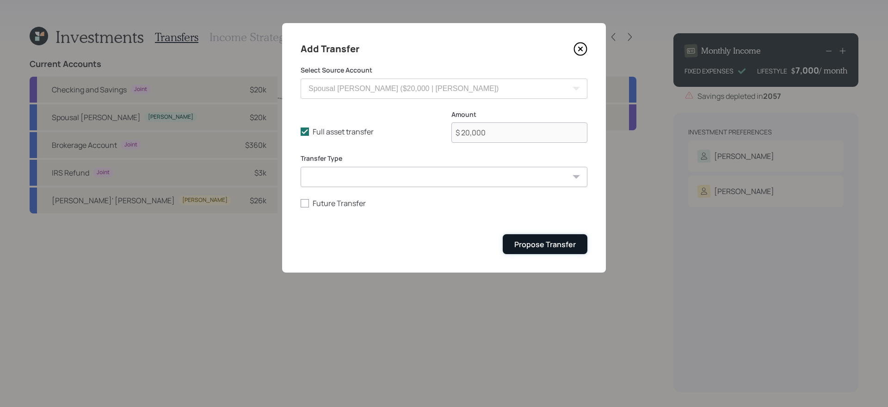
click at [580, 253] on button "Propose Transfer" at bounding box center [545, 244] width 85 height 20
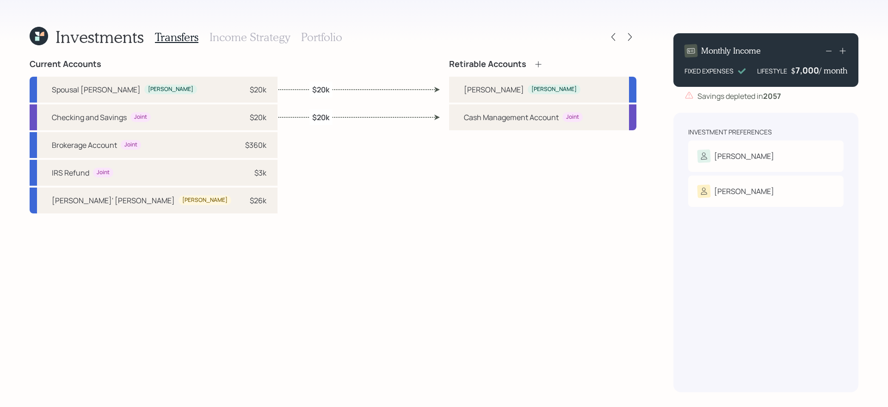
click at [535, 64] on icon at bounding box center [538, 64] width 6 height 6
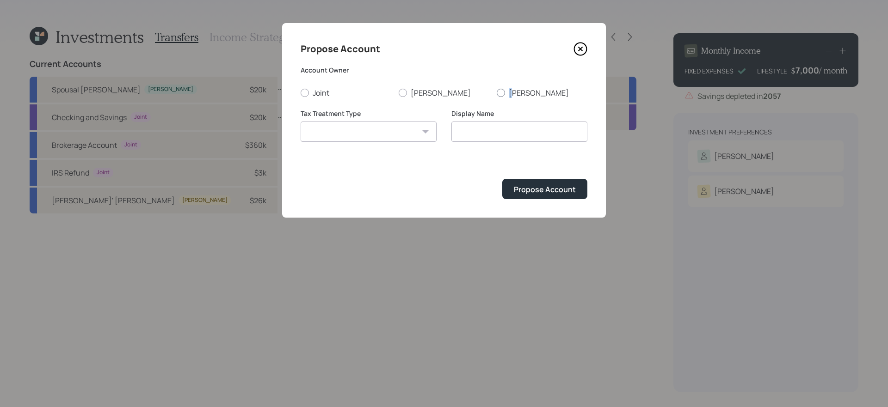
click at [511, 96] on label "Elias" at bounding box center [542, 93] width 91 height 10
click at [399, 139] on select "Roth Taxable Traditional" at bounding box center [369, 132] width 136 height 20
select select "roth"
click at [301, 122] on select "Roth Taxable Traditional" at bounding box center [369, 132] width 136 height 20
type input "Roth"
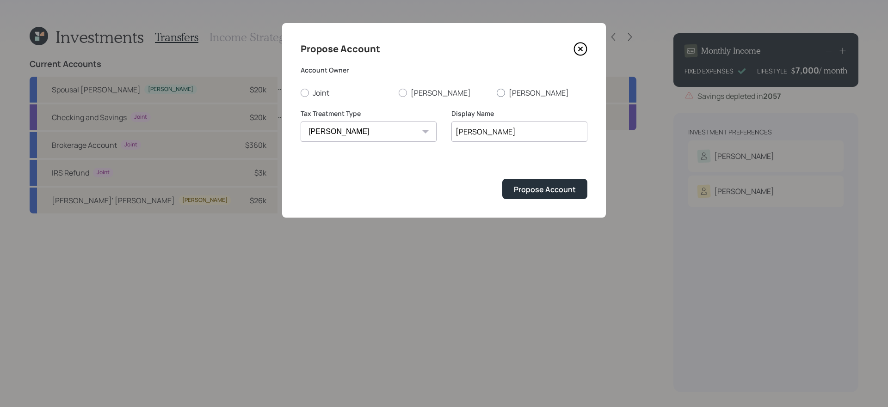
click at [500, 90] on div at bounding box center [501, 93] width 8 height 8
click at [497, 92] on input "Elias" at bounding box center [496, 92] width 0 height 0
radio input "true"
drag, startPoint x: 483, startPoint y: 124, endPoint x: 381, endPoint y: 126, distance: 102.2
click at [381, 126] on div "Tax Treatment Type Roth Taxable Traditional Display Name Roth" at bounding box center [444, 131] width 287 height 44
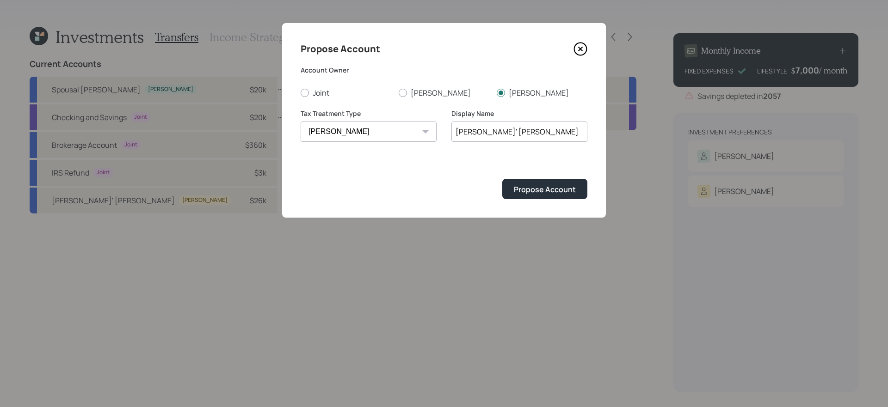
type input "Elias' Roth"
click at [502, 179] on button "Propose Account" at bounding box center [544, 189] width 85 height 20
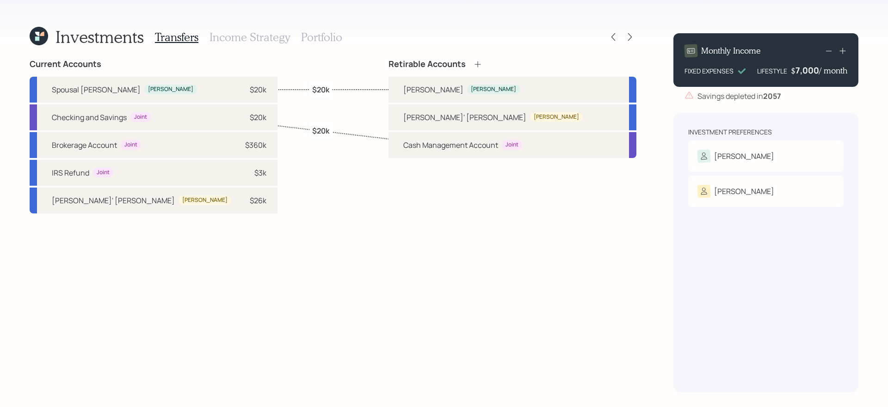
click at [480, 64] on icon at bounding box center [477, 64] width 6 height 6
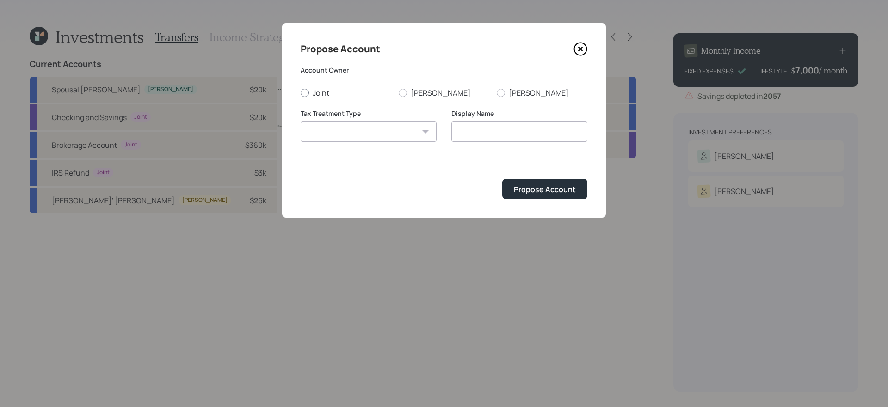
click at [326, 95] on label "Joint" at bounding box center [346, 93] width 91 height 10
click at [301, 93] on input "Joint" at bounding box center [300, 92] width 0 height 0
radio input "true"
click at [335, 128] on select "Roth Taxable Traditional" at bounding box center [369, 132] width 136 height 20
select select "taxable"
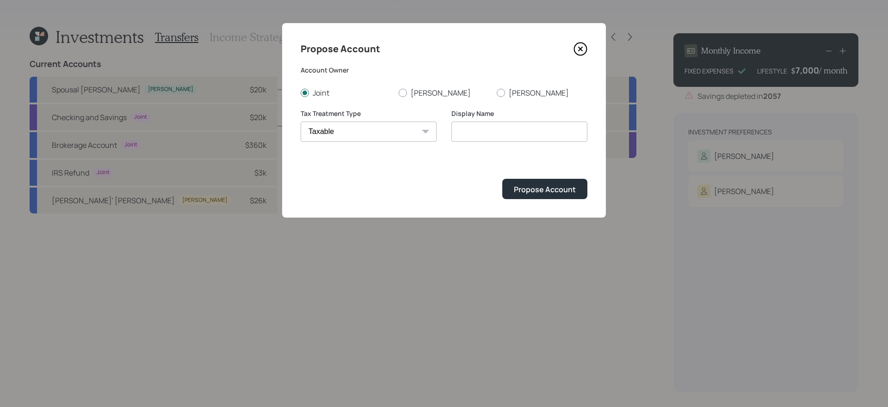
click at [301, 122] on select "Roth Taxable Traditional" at bounding box center [369, 132] width 136 height 20
type input "Taxable"
click at [565, 200] on div "Propose Account Account Owner Joint Rebecca Elias Tax Treatment Type Roth Taxab…" at bounding box center [444, 120] width 324 height 195
click at [551, 195] on button "Propose Account" at bounding box center [544, 189] width 85 height 20
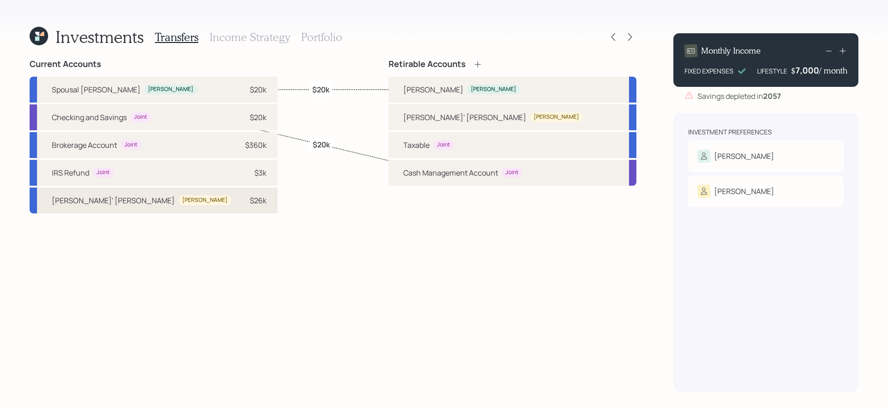
click at [148, 206] on div "Elias' Roth IRA Elias $26k" at bounding box center [154, 201] width 248 height 26
click at [472, 125] on div "Elias' Roth Elias" at bounding box center [512, 117] width 248 height 26
select select "cd052d49-ae55-44cc-9bb0-22eee2cc37b5"
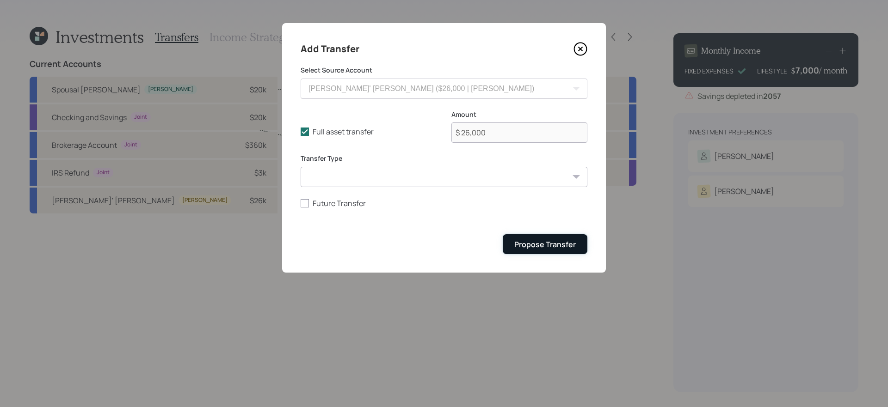
click at [559, 246] on div "Propose Transfer" at bounding box center [544, 245] width 61 height 10
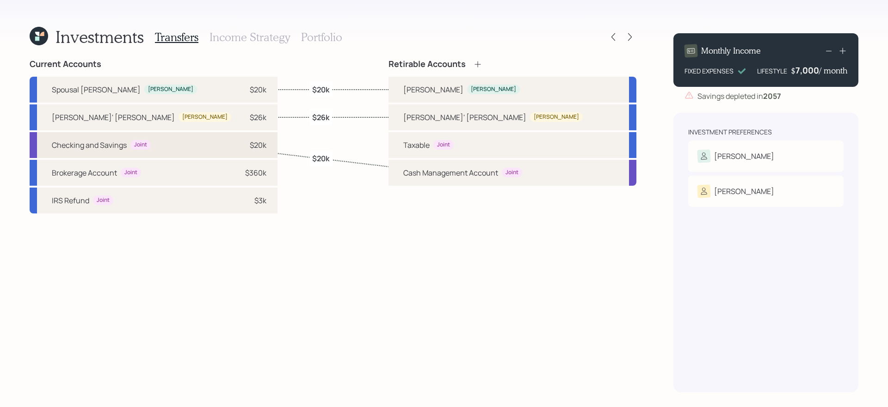
click at [239, 144] on div "$20k" at bounding box center [253, 145] width 28 height 11
click at [158, 180] on div "Brokerage Account Joint $360k" at bounding box center [154, 173] width 248 height 26
click at [450, 142] on div "Joint" at bounding box center [443, 145] width 13 height 8
select select "4a53391f-5ca9-463b-bd44-12b5a908dd21"
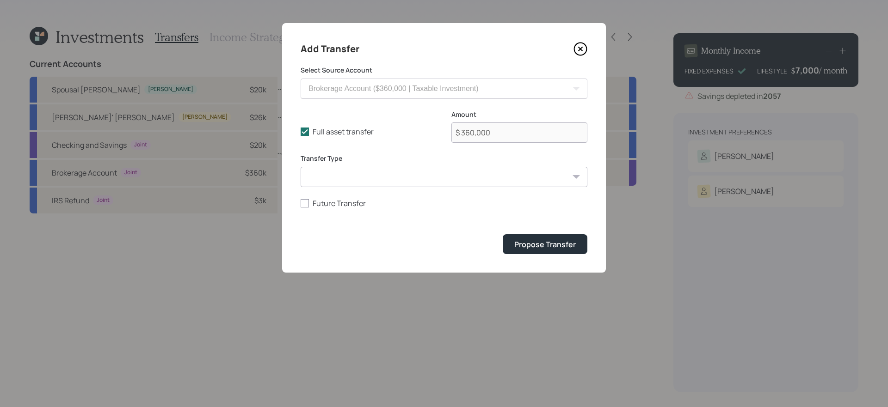
click at [531, 234] on form "Select Source Account Spousal Roth IRA ($20,000 | Roth IRA) Checking and Saving…" at bounding box center [444, 160] width 287 height 189
click at [523, 244] on div "Propose Transfer" at bounding box center [544, 245] width 61 height 10
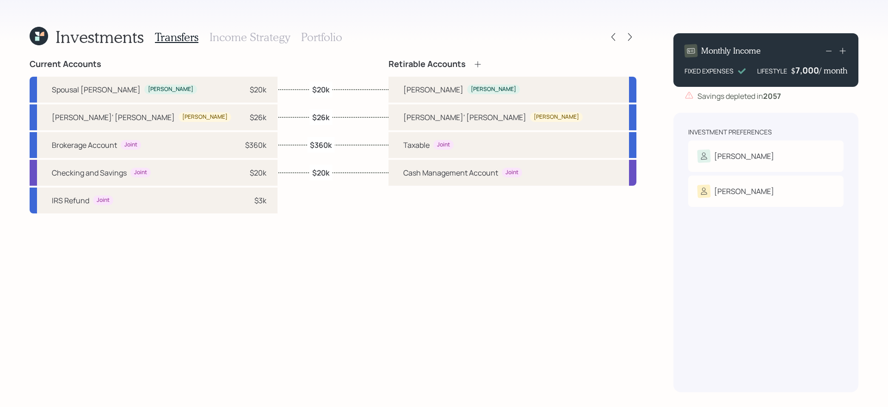
click at [243, 39] on h3 "Income Strategy" at bounding box center [249, 37] width 80 height 13
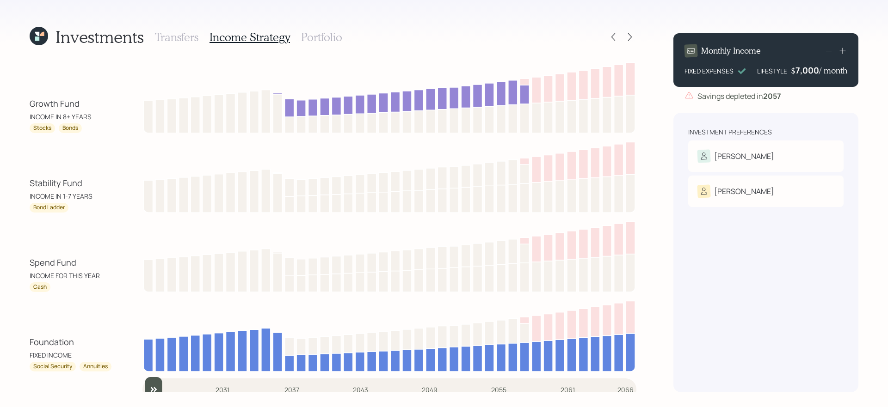
click at [311, 37] on h3 "Portfolio" at bounding box center [321, 37] width 41 height 13
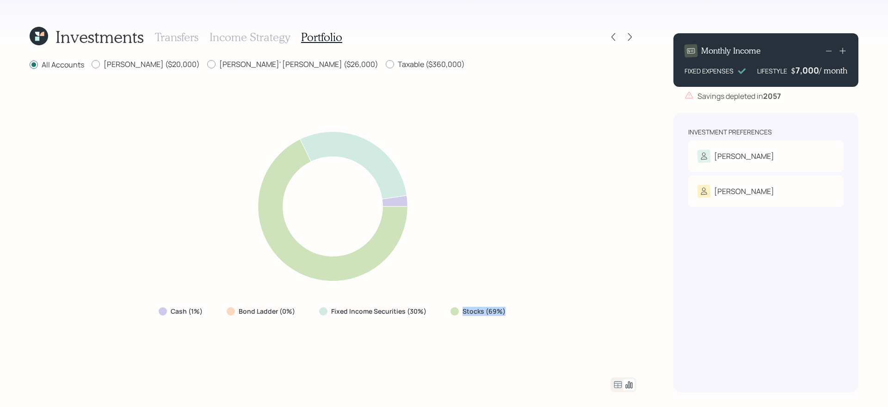
drag, startPoint x: 448, startPoint y: 314, endPoint x: 573, endPoint y: 313, distance: 125.3
click at [573, 313] on div "Cash (1%) Bond Ladder (0%) Fixed Income Securities (30%) Stocks (69%)" at bounding box center [333, 224] width 607 height 285
click at [631, 40] on icon at bounding box center [629, 36] width 9 height 9
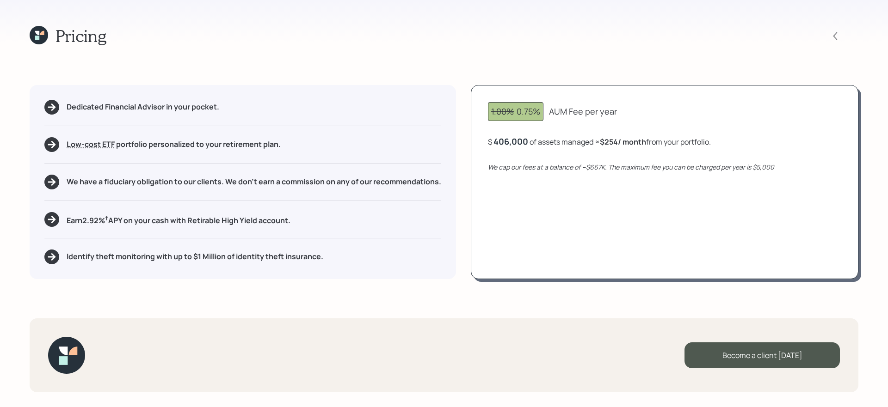
click at [522, 146] on div "406,000" at bounding box center [510, 141] width 35 height 11
click at [522, 146] on div "406000" at bounding box center [509, 141] width 32 height 11
click at [534, 220] on div "1.00% 0.75% AUM Fee per year $ 200000 of assets managed ≈ $254 / month from you…" at bounding box center [664, 182] width 387 height 194
click at [516, 141] on div "200,000" at bounding box center [510, 141] width 35 height 11
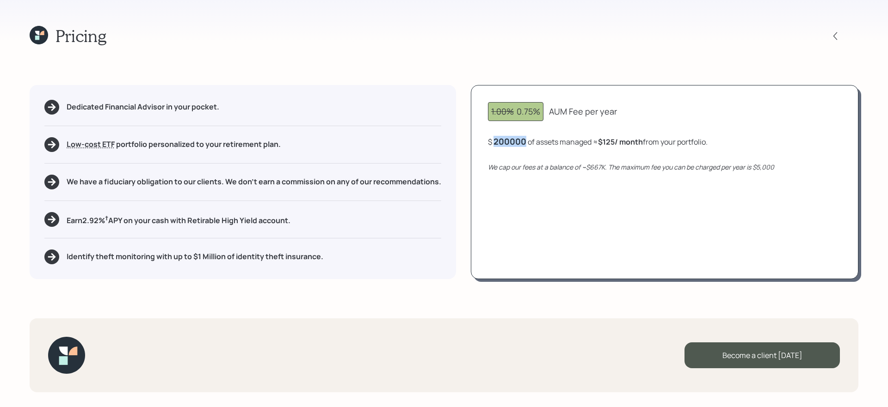
click at [516, 141] on div "200000" at bounding box center [509, 141] width 33 height 11
click at [533, 294] on div "Pricing Dedicated Financial Advisor in your pocket. Low-cost ETF Retirable uses…" at bounding box center [444, 203] width 888 height 407
click at [520, 142] on div "667,000" at bounding box center [510, 141] width 34 height 11
click at [520, 142] on div "667000" at bounding box center [508, 141] width 31 height 11
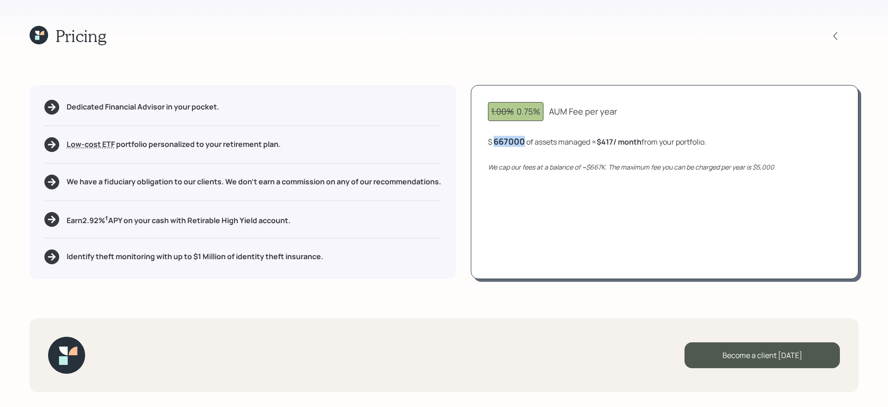
click at [520, 142] on div "667000" at bounding box center [508, 141] width 31 height 11
click at [541, 250] on div "1.00% 0.75% AUM Fee per year $ 1500000 of assets managed ≈ $417 / month from yo…" at bounding box center [664, 182] width 387 height 194
click at [40, 37] on icon at bounding box center [39, 35] width 18 height 18
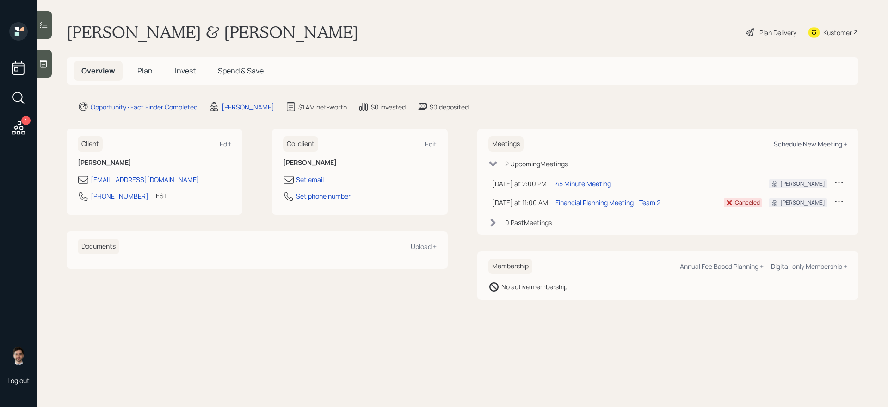
click at [679, 142] on div "Schedule New Meeting +" at bounding box center [811, 144] width 74 height 9
select select "ef6b64e1-8f62-4a74-b865-a7df4b35b836"
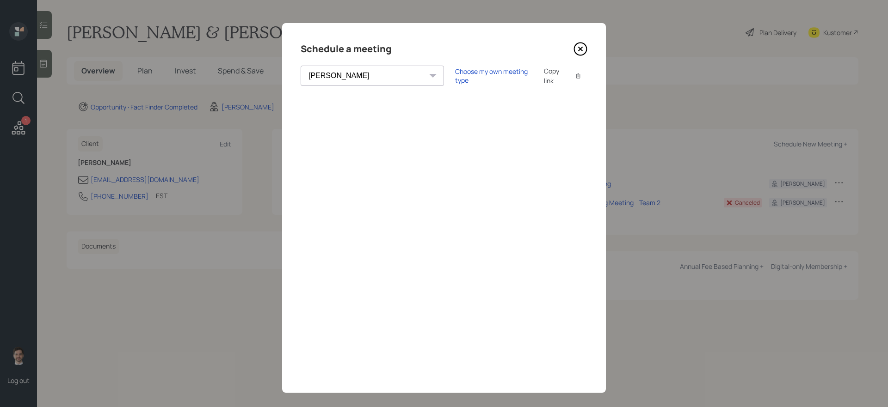
click at [579, 52] on icon at bounding box center [580, 49] width 14 height 14
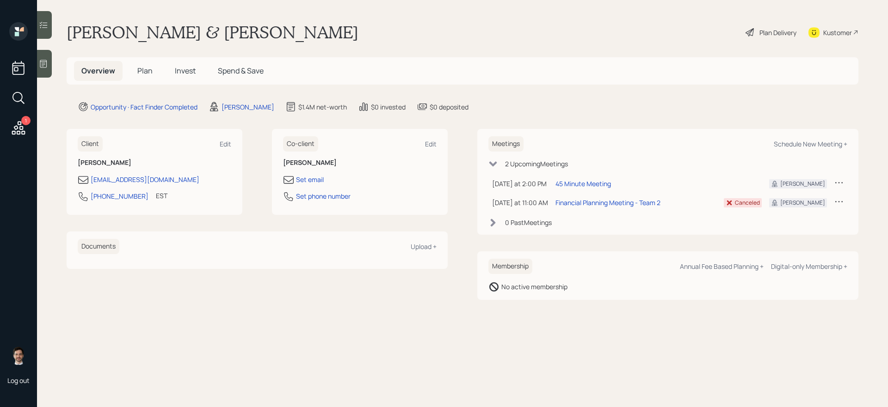
click at [151, 73] on span "Plan" at bounding box center [144, 71] width 15 height 10
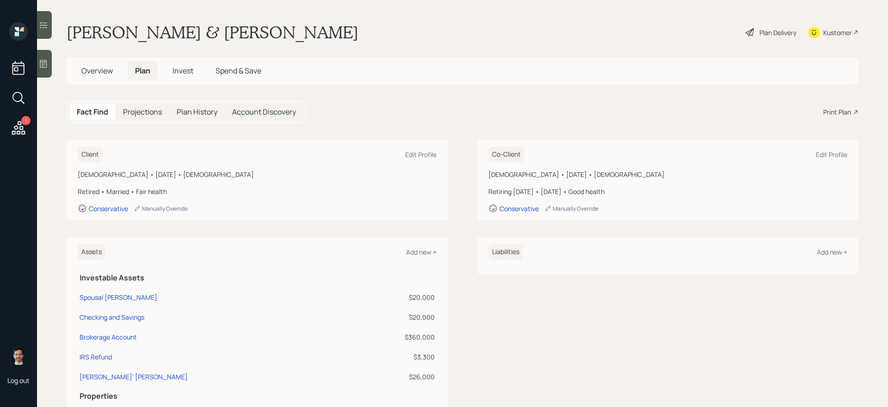
click at [679, 109] on div "Print Plan" at bounding box center [837, 112] width 28 height 10
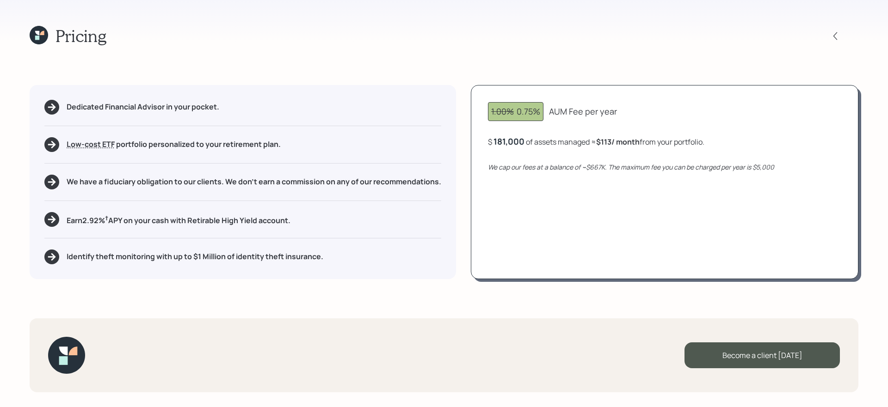
click at [49, 36] on div "Pricing" at bounding box center [68, 36] width 77 height 20
click at [39, 37] on icon at bounding box center [37, 38] width 4 height 4
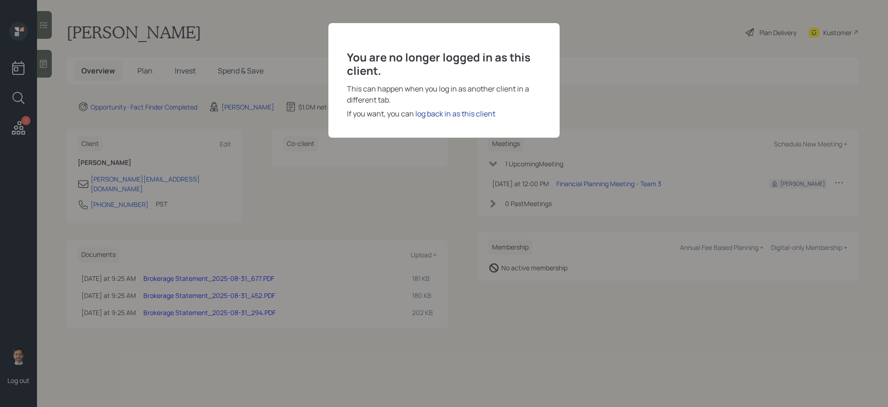
click at [433, 111] on div "log back in as this client" at bounding box center [455, 113] width 80 height 11
